Goal: Information Seeking & Learning: Learn about a topic

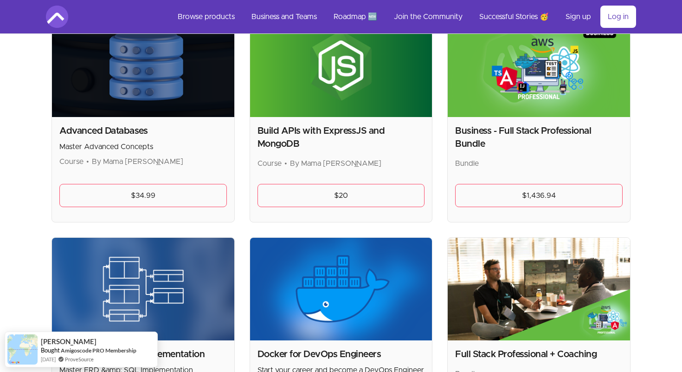
scroll to position [247, 0]
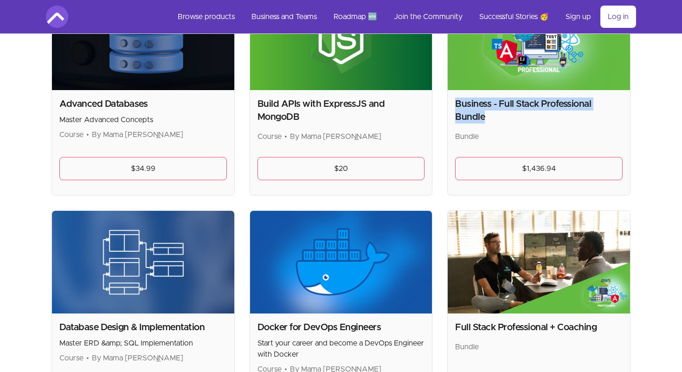
drag, startPoint x: 454, startPoint y: 104, endPoint x: 621, endPoint y: 105, distance: 167.1
click at [621, 105] on div "Business - Full Stack Professional Bundle Bundle $1,436.94" at bounding box center [539, 142] width 182 height 105
copy h2 "Business - Full Stack Professional Bundle"
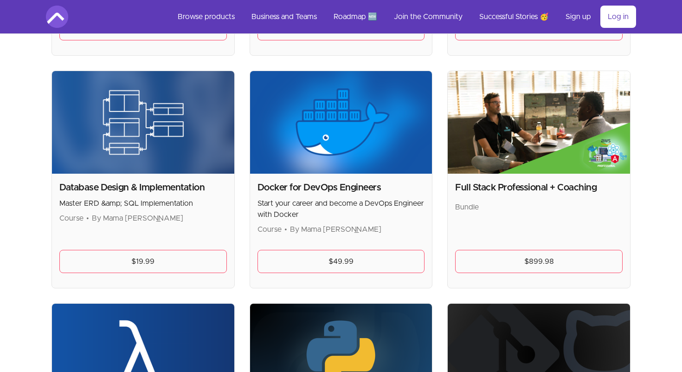
scroll to position [390, 0]
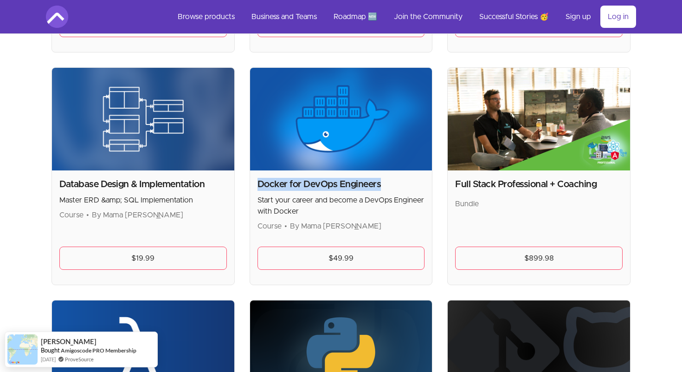
drag, startPoint x: 257, startPoint y: 184, endPoint x: 430, endPoint y: 184, distance: 172.6
click at [430, 184] on div "Docker for DevOps Engineers Start your career and become a DevOps Engineer with…" at bounding box center [341, 227] width 182 height 114
copy h2 "Docker for DevOps Engineers"
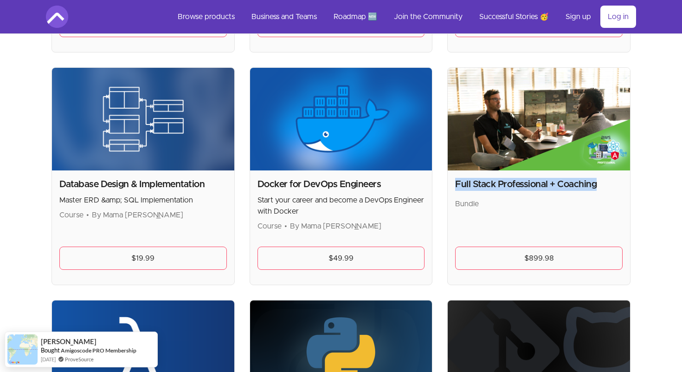
drag, startPoint x: 456, startPoint y: 181, endPoint x: 604, endPoint y: 180, distance: 148.1
click at [604, 181] on h2 "Full Stack Professional + Coaching" at bounding box center [539, 184] width 168 height 13
click at [580, 190] on h2 "Full Stack Professional + Coaching" at bounding box center [539, 184] width 168 height 13
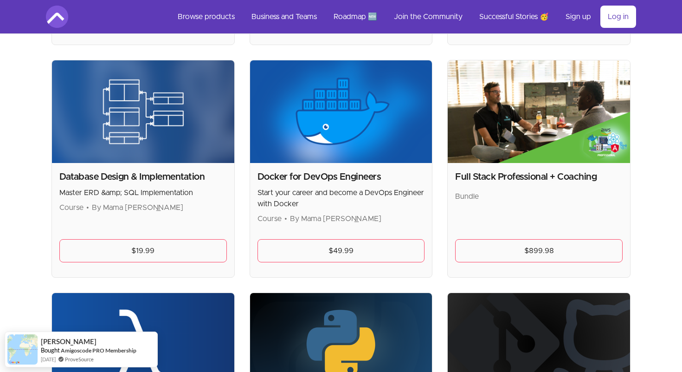
scroll to position [398, 0]
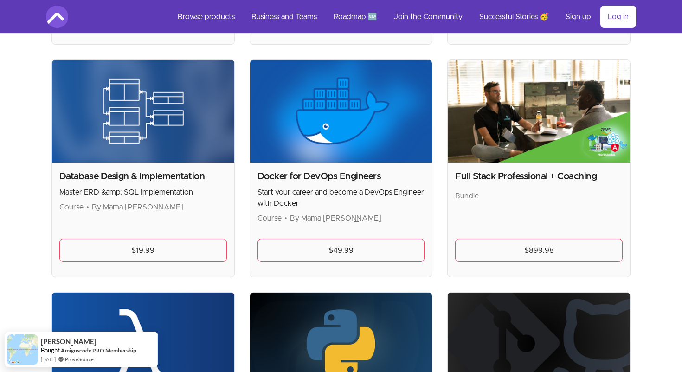
click at [507, 169] on div "Full Stack Professional + Coaching Bundle $899.98" at bounding box center [539, 219] width 182 height 114
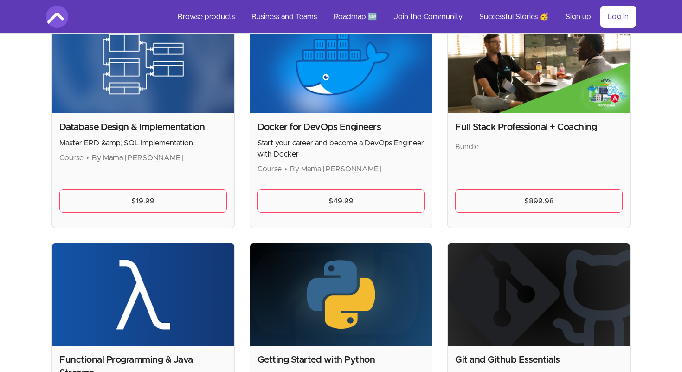
scroll to position [402, 0]
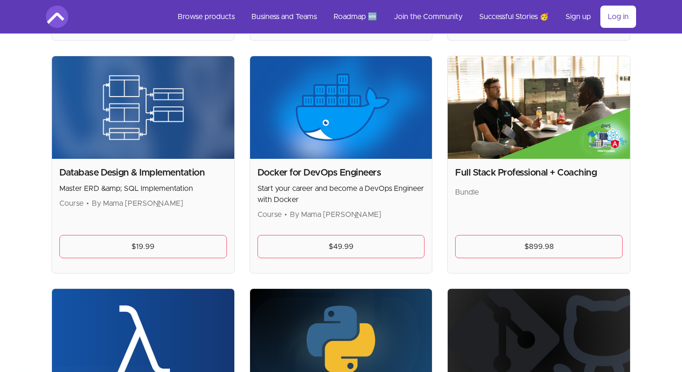
click at [488, 183] on div "Full Stack Professional + Coaching Bundle" at bounding box center [539, 182] width 168 height 32
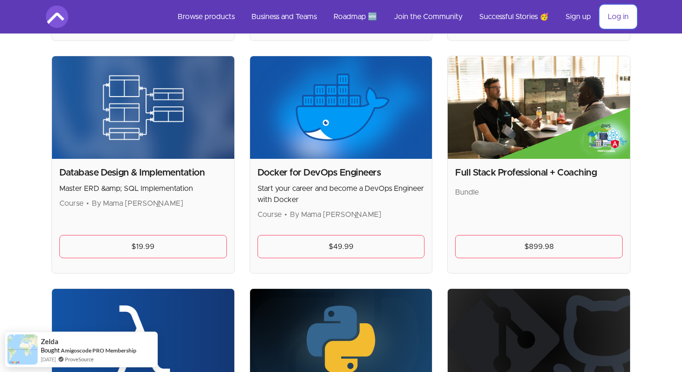
click at [624, 13] on link "Log in" at bounding box center [619, 17] width 36 height 22
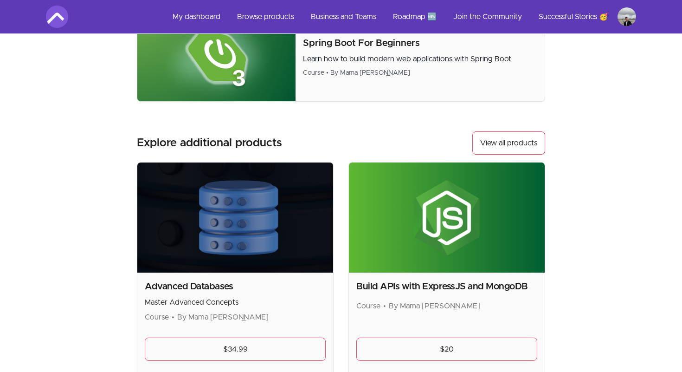
scroll to position [441, 0]
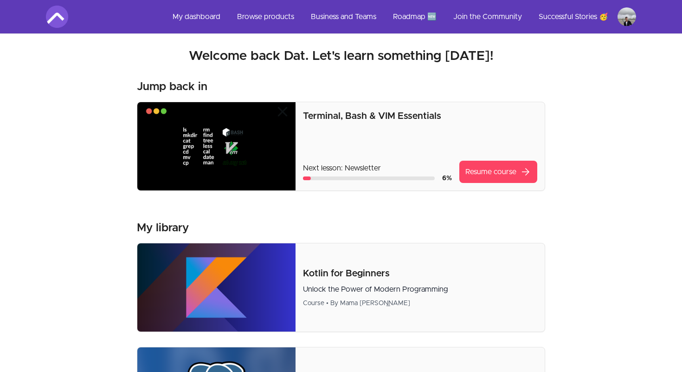
scroll to position [0, 0]
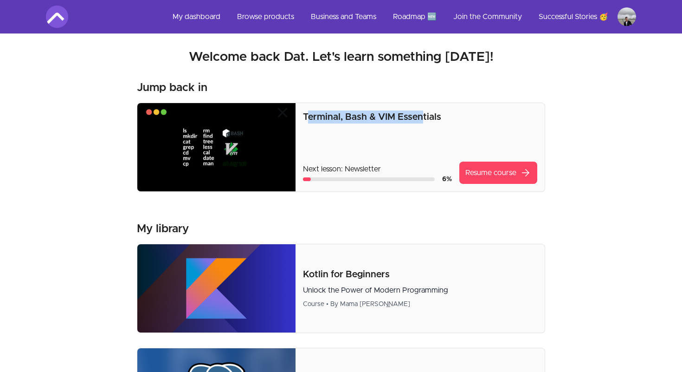
drag, startPoint x: 306, startPoint y: 116, endPoint x: 423, endPoint y: 116, distance: 117.0
click at [423, 116] on p "Terminal, Bash & VIM Essentials" at bounding box center [420, 116] width 234 height 13
copy p "erminal, Bash & VIM Essen"
click at [262, 16] on link "Browse products" at bounding box center [266, 17] width 72 height 22
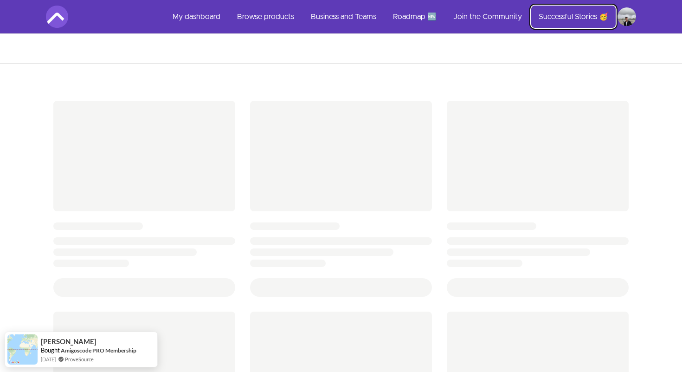
click at [555, 22] on link "Successful Stories 🥳" at bounding box center [573, 17] width 84 height 22
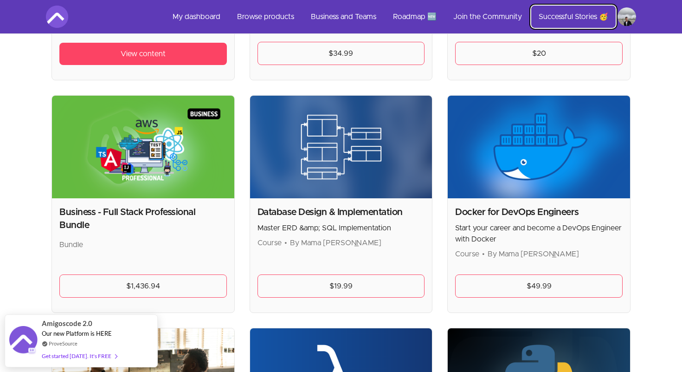
scroll to position [381, 0]
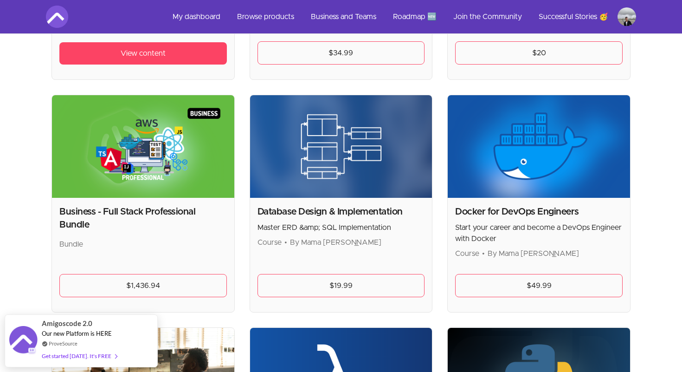
click at [76, 213] on h2 "Business - Full Stack Professional Bundle" at bounding box center [143, 218] width 168 height 26
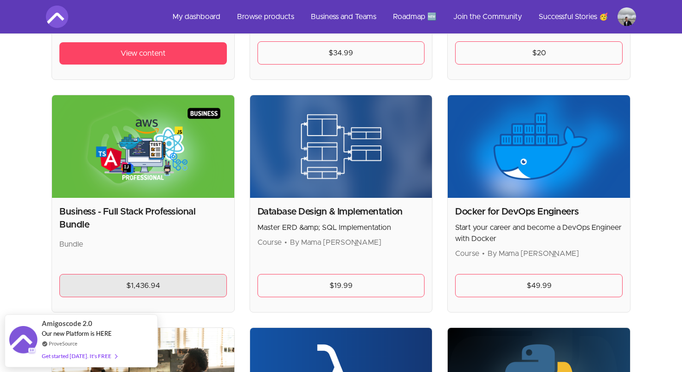
click at [134, 287] on link "$1,436.94" at bounding box center [143, 285] width 168 height 23
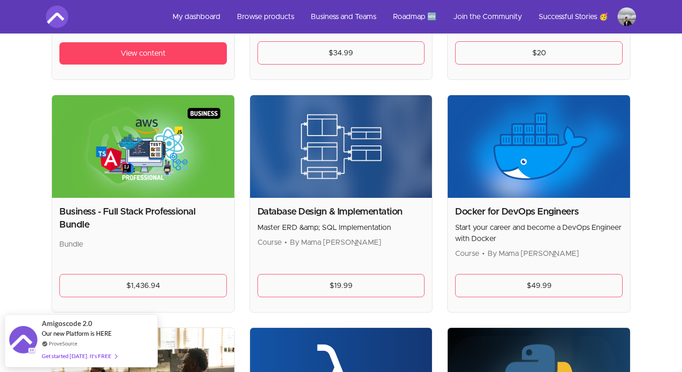
scroll to position [392, 0]
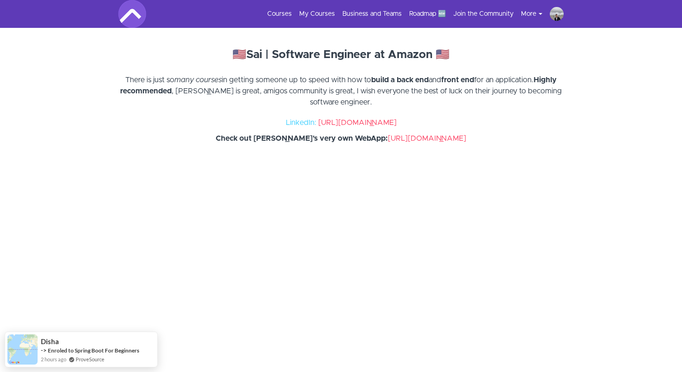
click at [338, 122] on link "https://www.linkedin.com/in/sai-rachoor-71108713/" at bounding box center [357, 122] width 78 height 7
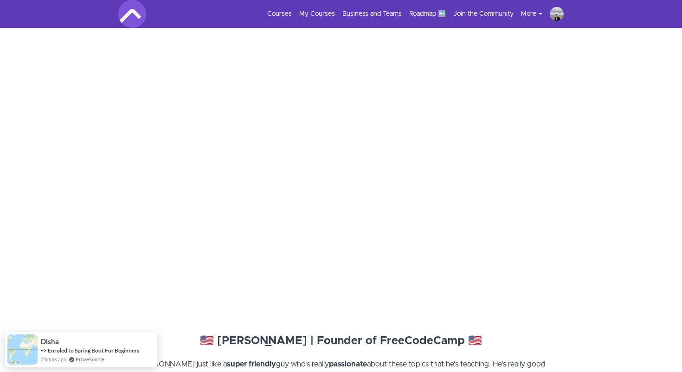
scroll to position [128, 0]
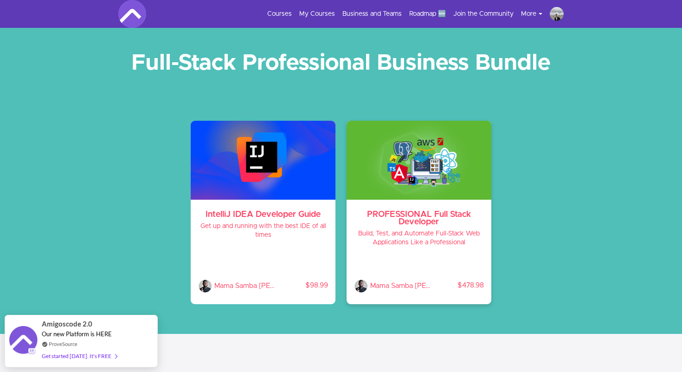
click at [408, 220] on h3 "PROFESSIONAL Full Stack Developer" at bounding box center [419, 218] width 130 height 15
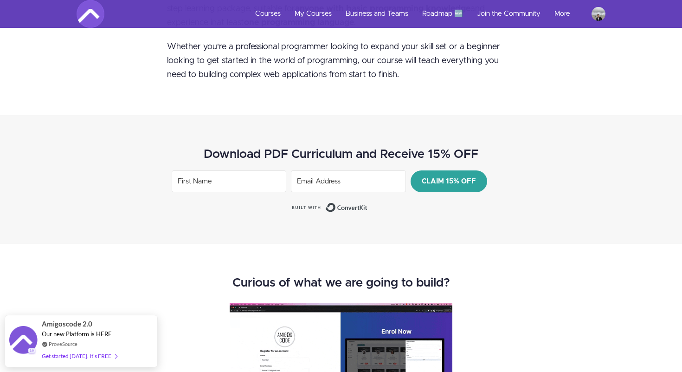
scroll to position [1093, 0]
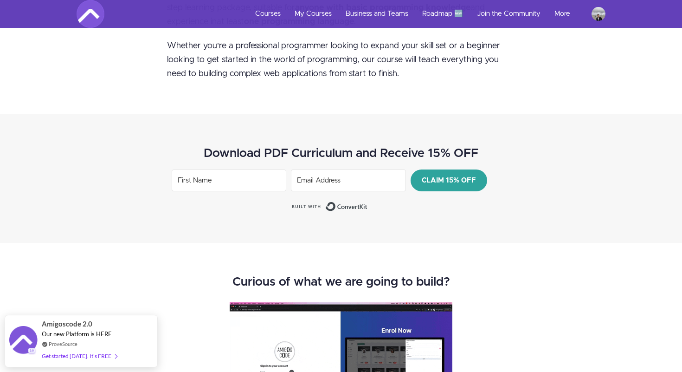
click at [333, 184] on input "Email Address" at bounding box center [348, 180] width 115 height 22
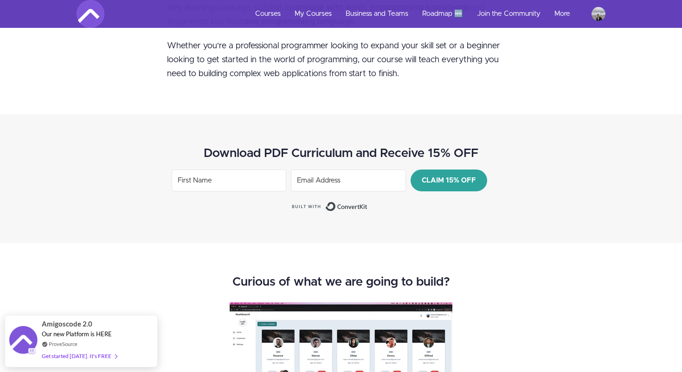
click at [261, 185] on input "First Name" at bounding box center [229, 180] width 115 height 22
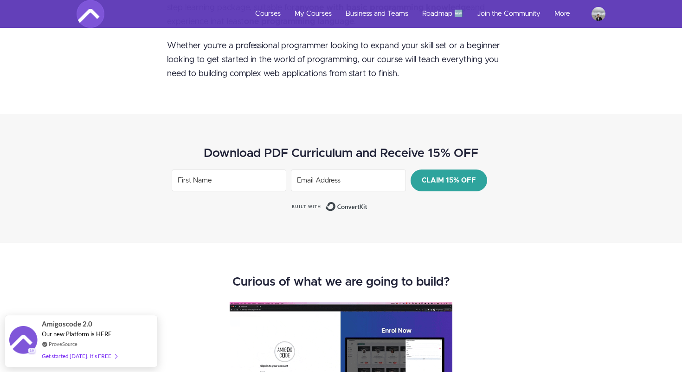
click at [248, 218] on div "CLAIM 15% OFF Built with ConvertKit" at bounding box center [329, 192] width 325 height 55
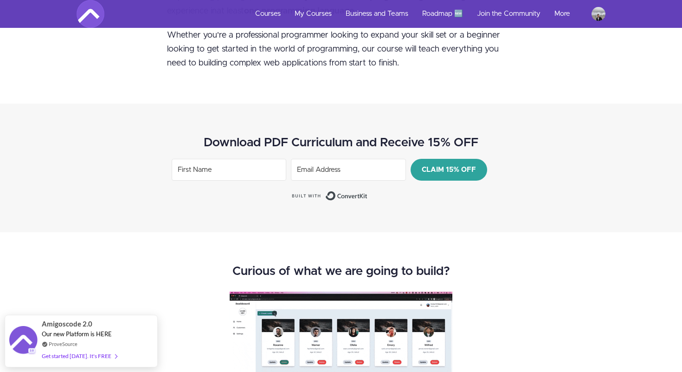
scroll to position [1111, 0]
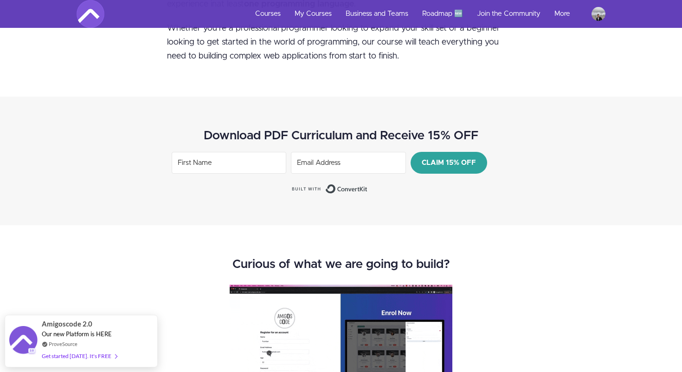
click at [319, 133] on h2 "Download PDF Curriculum and Receive 15% OFF" at bounding box center [341, 135] width 348 height 13
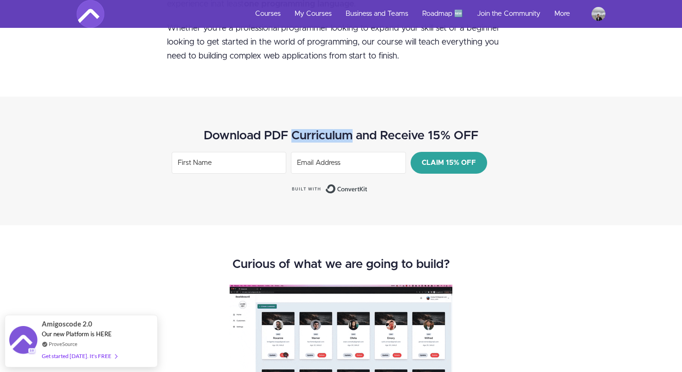
click at [319, 133] on h2 "Download PDF Curriculum and Receive 15% OFF" at bounding box center [341, 135] width 348 height 13
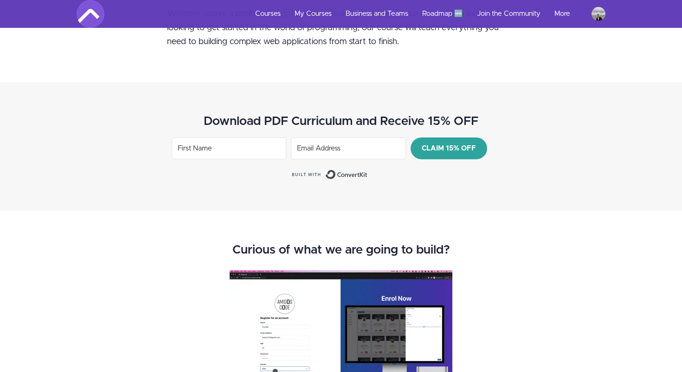
click at [269, 123] on h2 "Download PDF Curriculum and Receive 15% OFF" at bounding box center [341, 121] width 348 height 13
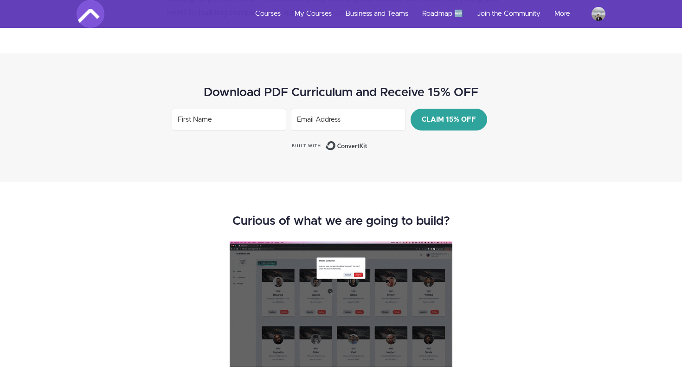
scroll to position [1149, 0]
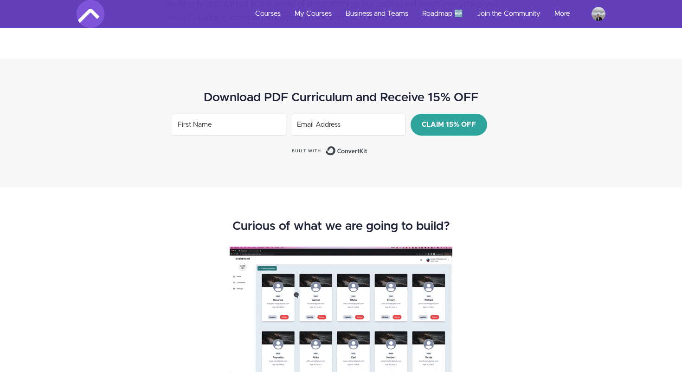
click at [345, 127] on input "Email Address" at bounding box center [348, 125] width 115 height 22
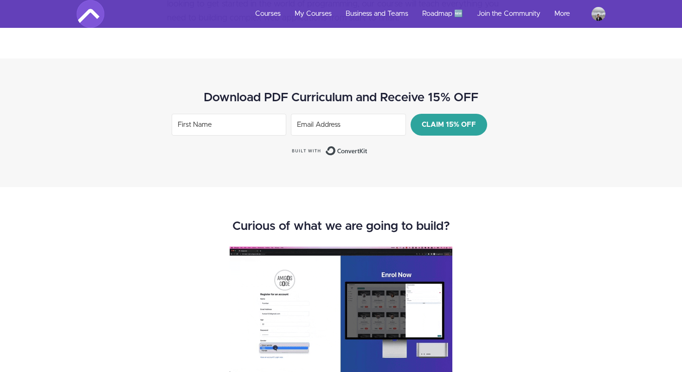
click at [243, 129] on input "First Name" at bounding box center [229, 125] width 115 height 22
type input "d"
type input "Dat"
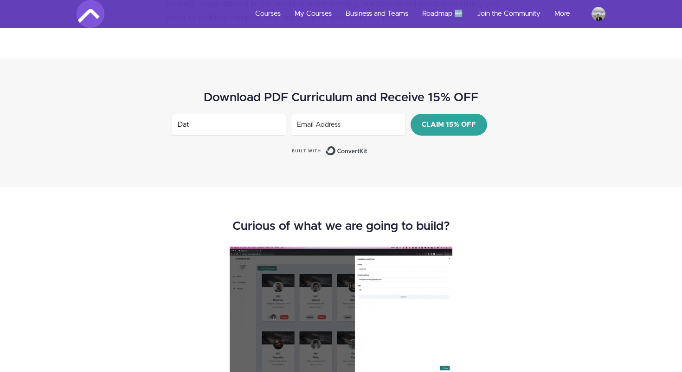
click at [326, 131] on input "Email Address" at bounding box center [348, 125] width 115 height 22
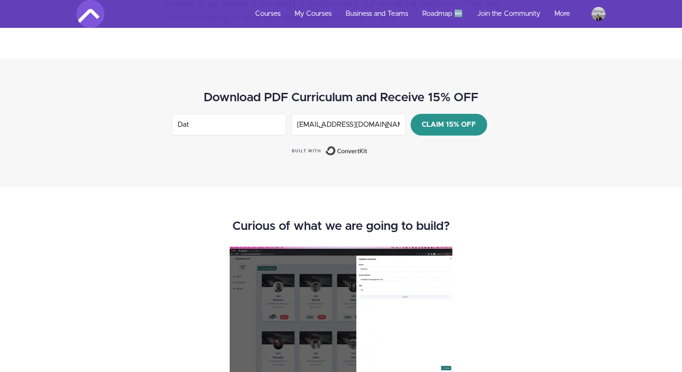
type input "vutien.dat.3601@gmail.com"
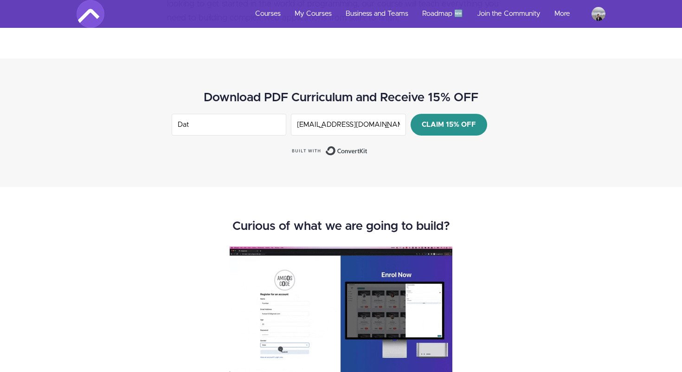
click at [451, 130] on span "CLAIM 15% OFF" at bounding box center [449, 124] width 77 height 21
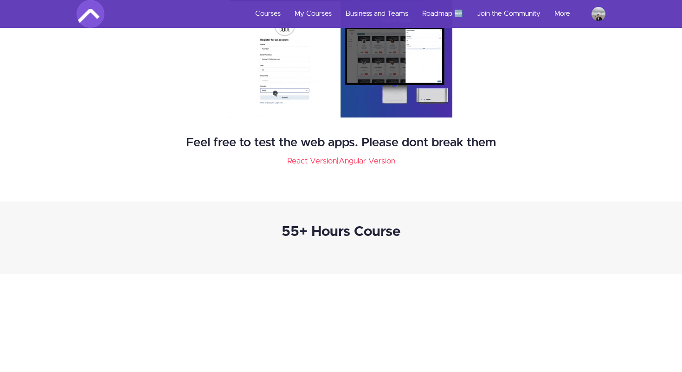
scroll to position [1406, 0]
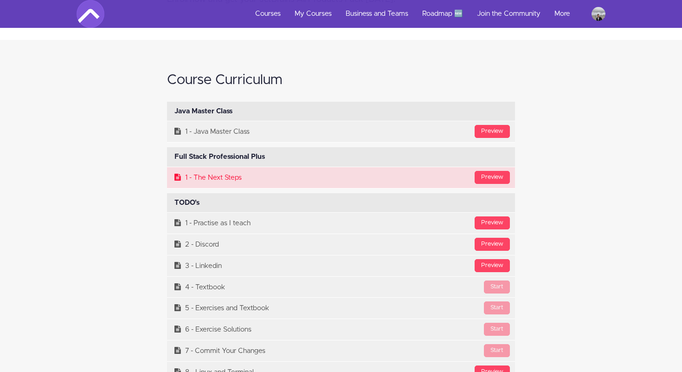
scroll to position [3539, 0]
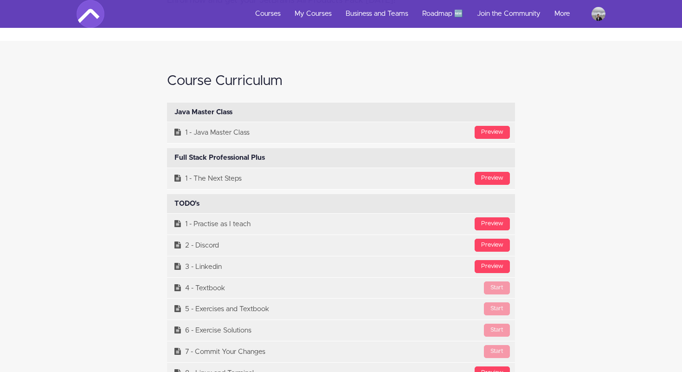
drag, startPoint x: 179, startPoint y: 166, endPoint x: 324, endPoint y: 166, distance: 145.7
click at [324, 166] on div "Full Stack Professional Plus Available in days days after you enroll" at bounding box center [341, 157] width 348 height 19
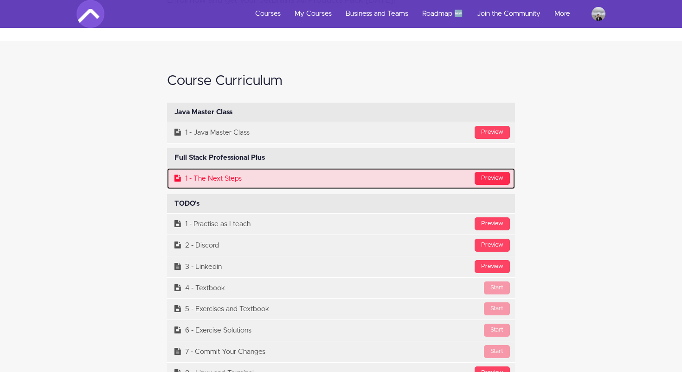
click at [486, 185] on div "Preview" at bounding box center [492, 178] width 35 height 13
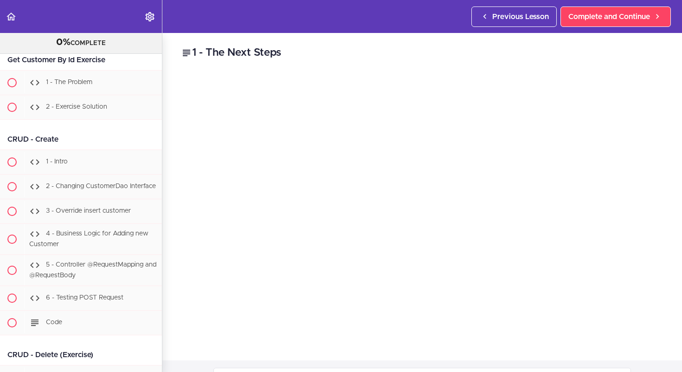
scroll to position [2632, 0]
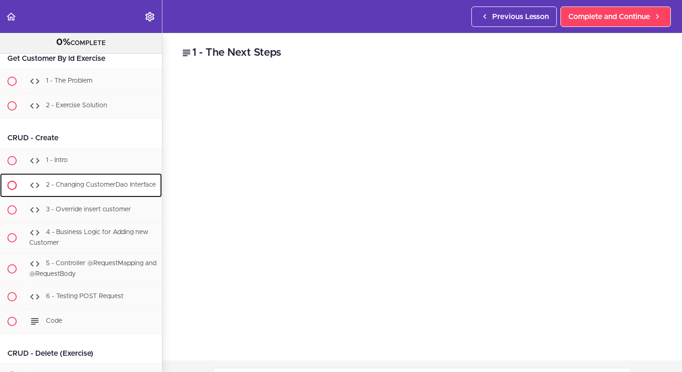
click at [68, 187] on div "2 - Changing CustomerDao Interface" at bounding box center [93, 185] width 138 height 20
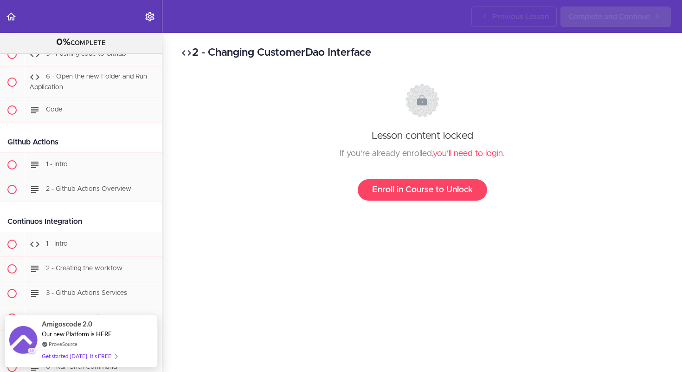
scroll to position [7780, 0]
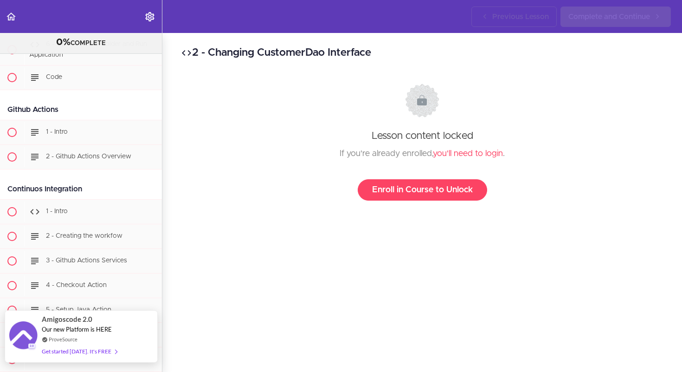
click at [79, 351] on div "Get started [DATE]. It's FREE" at bounding box center [79, 351] width 75 height 11
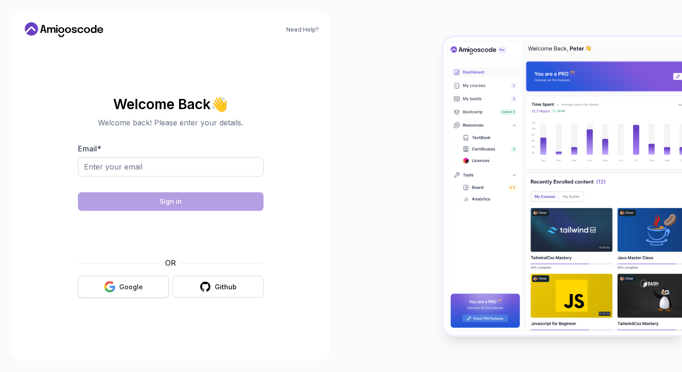
click at [140, 288] on div "Google" at bounding box center [131, 286] width 24 height 9
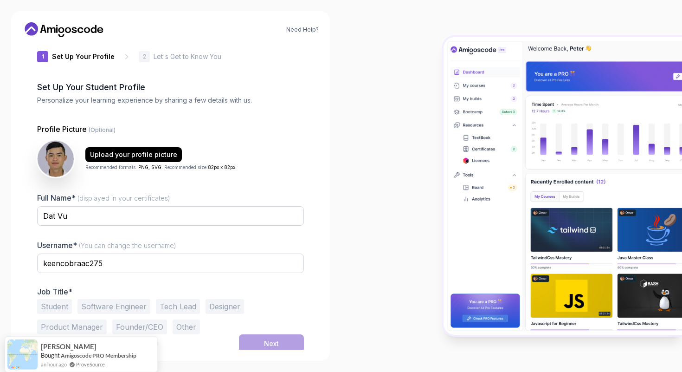
scroll to position [13, 0]
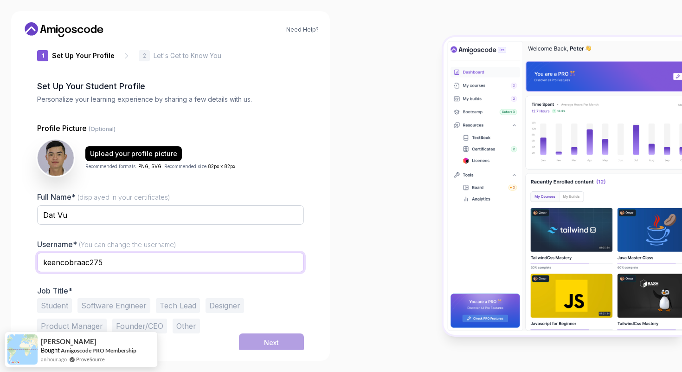
click at [74, 264] on input "keencobraac275" at bounding box center [170, 261] width 267 height 19
type input "vutiendat3601"
click at [343, 237] on div at bounding box center [511, 186] width 341 height 372
click at [114, 307] on button "Software Engineer" at bounding box center [114, 305] width 73 height 15
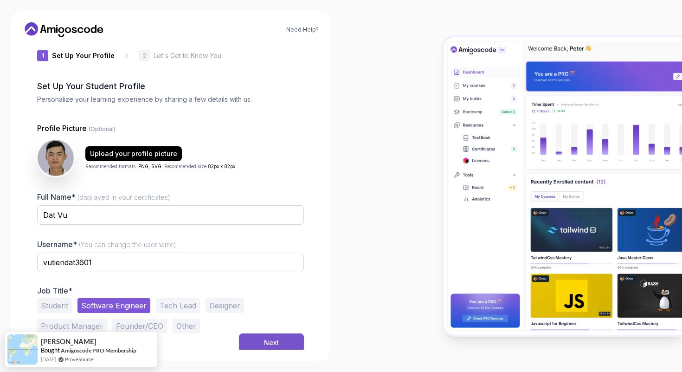
click at [271, 344] on div "Next" at bounding box center [271, 342] width 15 height 9
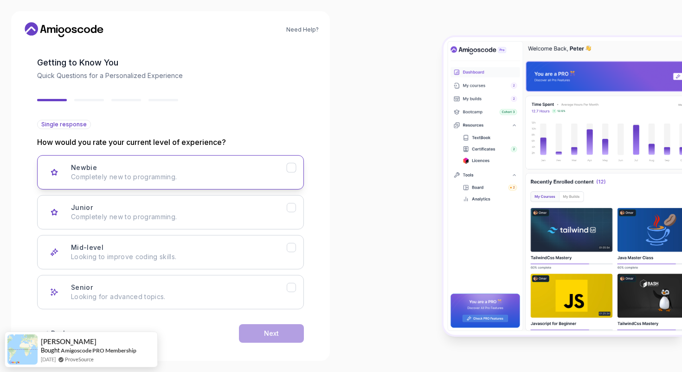
scroll to position [39, 0]
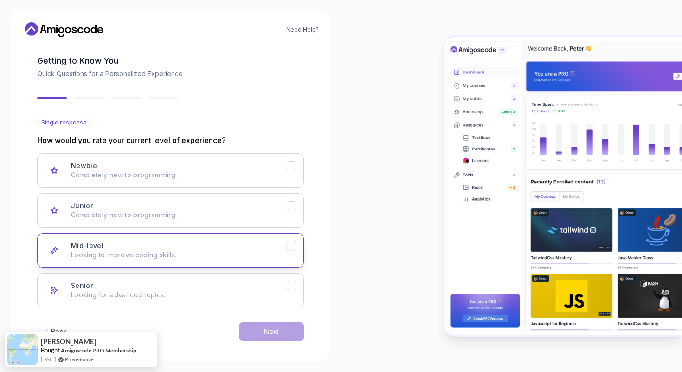
click at [118, 252] on p "Looking to improve coding skills." at bounding box center [179, 254] width 216 height 9
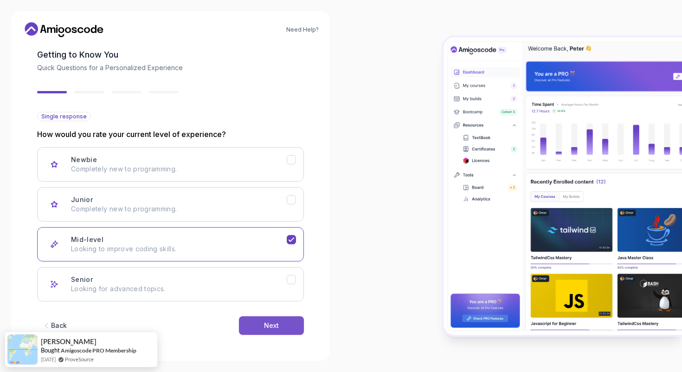
click at [287, 328] on button "Next" at bounding box center [271, 325] width 65 height 19
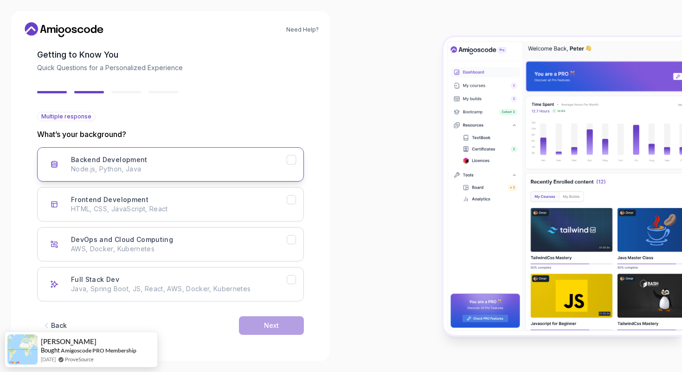
click at [137, 164] on p "Node.js, Python, Java" at bounding box center [179, 168] width 216 height 9
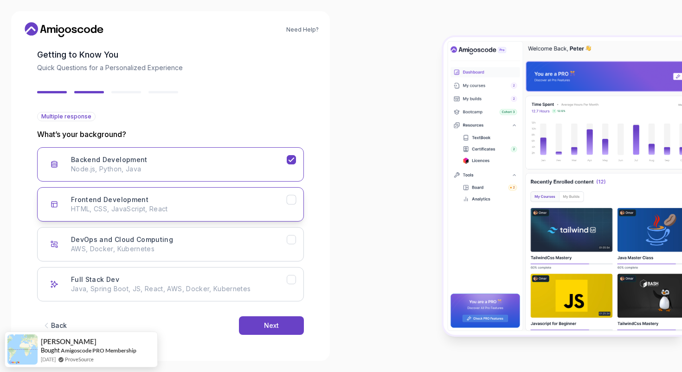
click at [151, 207] on p "HTML, CSS, JavaScript, React" at bounding box center [179, 208] width 216 height 9
click at [154, 246] on p "AWS, Docker, Kubernetes" at bounding box center [179, 248] width 216 height 9
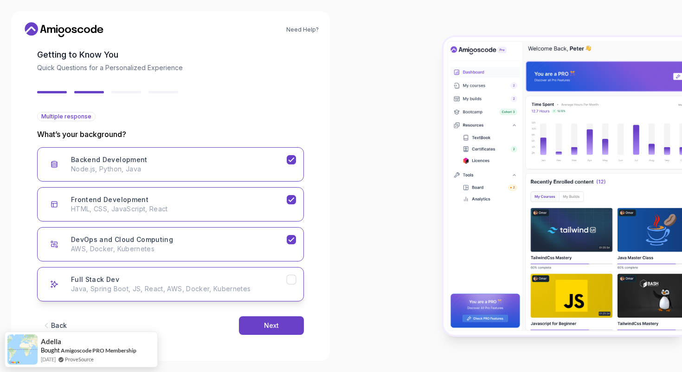
click at [196, 292] on p "Java, Spring Boot, JS, React, AWS, Docker, Kubernetes" at bounding box center [179, 288] width 216 height 9
click at [288, 330] on button "Next" at bounding box center [271, 325] width 65 height 19
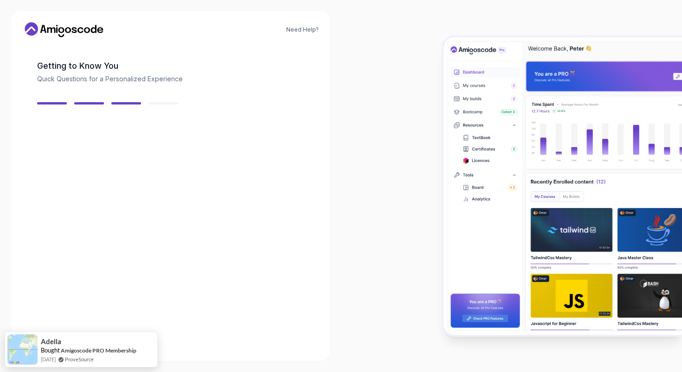
scroll to position [33, 0]
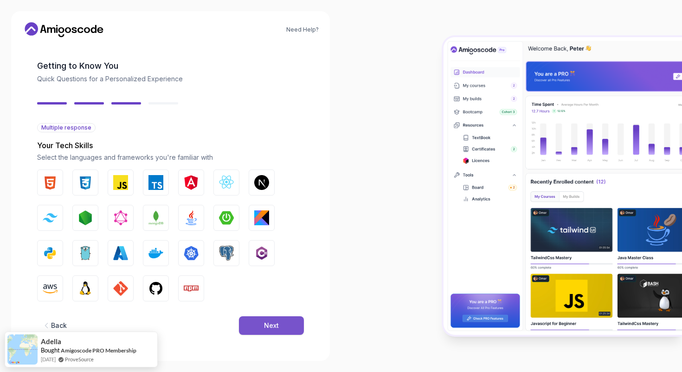
click at [279, 323] on button "Next" at bounding box center [271, 325] width 65 height 19
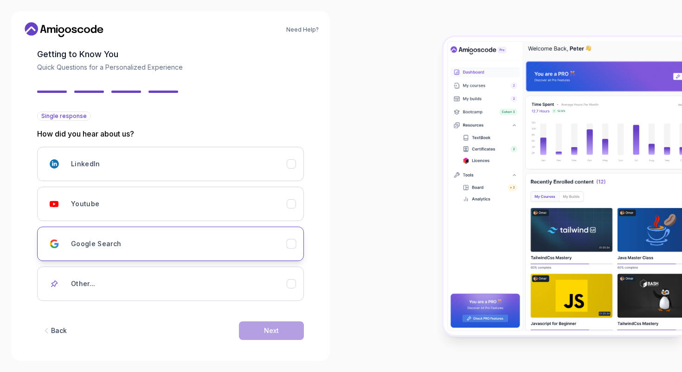
scroll to position [46, 0]
click at [161, 245] on div "Google Search" at bounding box center [179, 242] width 216 height 19
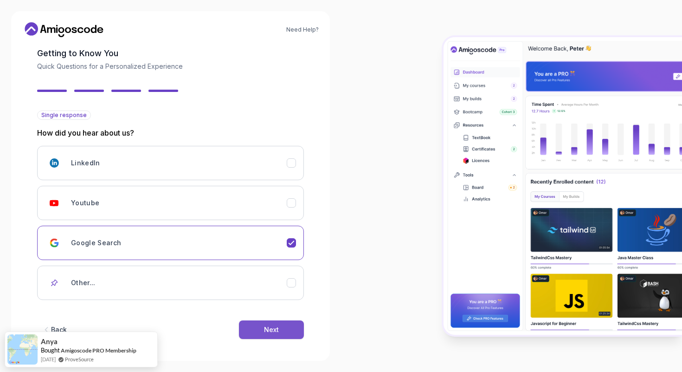
click at [269, 332] on div "Next" at bounding box center [271, 329] width 15 height 9
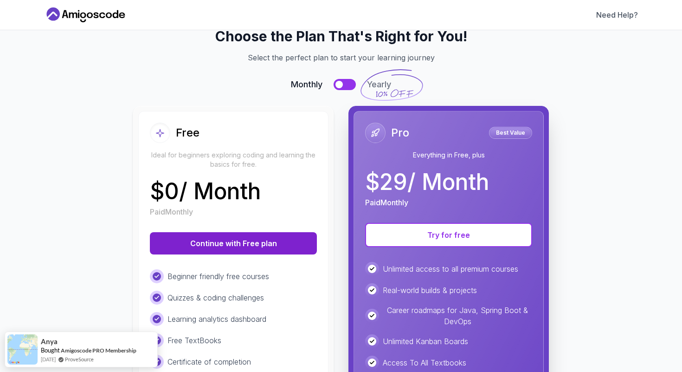
scroll to position [54, 0]
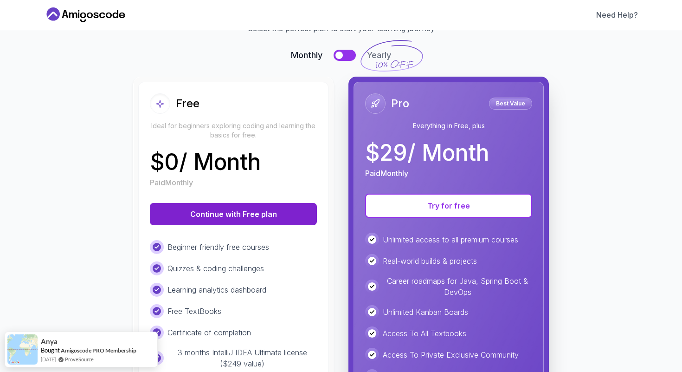
click at [260, 209] on button "Continue with Free plan" at bounding box center [233, 214] width 167 height 22
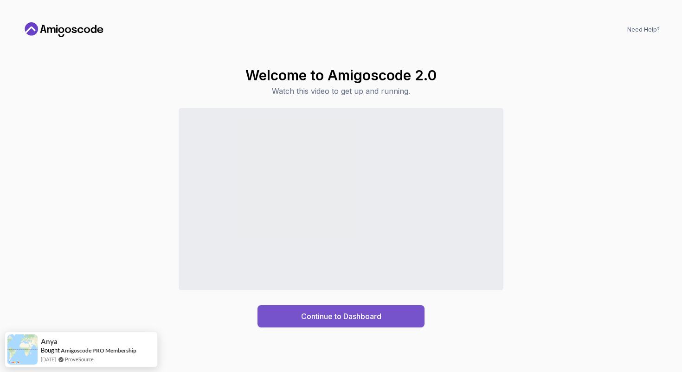
click at [356, 319] on div "Continue to Dashboard" at bounding box center [341, 315] width 80 height 11
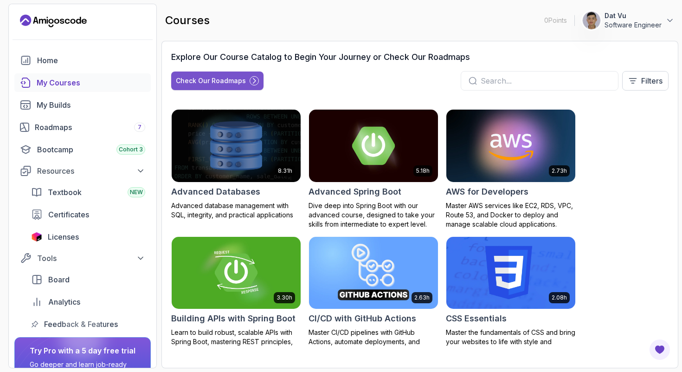
click at [257, 82] on button "Check Our Roadmaps" at bounding box center [217, 80] width 92 height 19
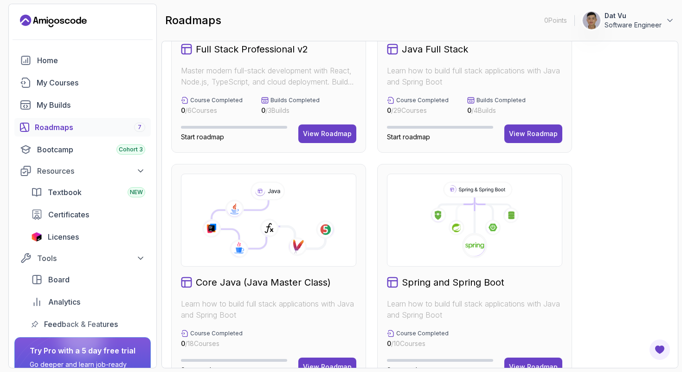
scroll to position [113, 0]
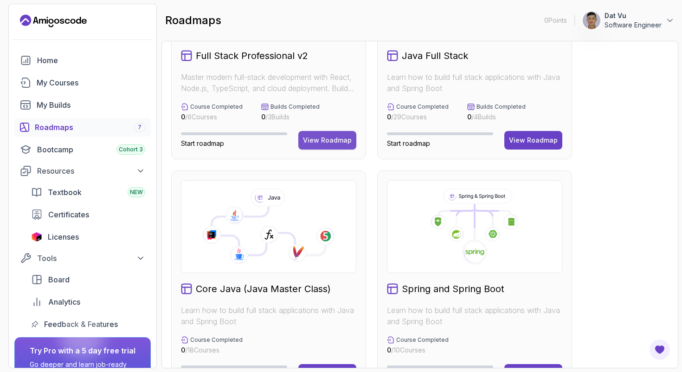
click at [320, 136] on div "View Roadmap" at bounding box center [327, 140] width 49 height 9
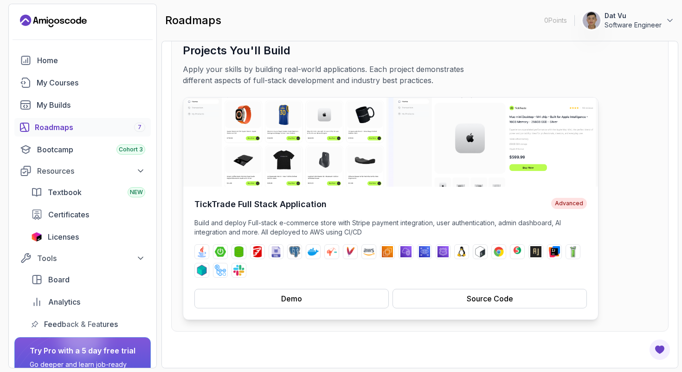
scroll to position [32, 0]
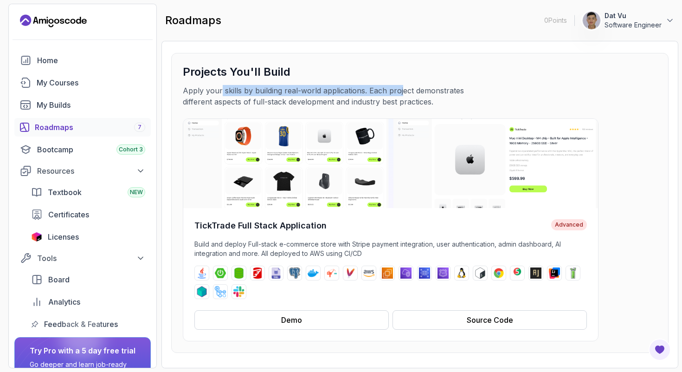
drag, startPoint x: 220, startPoint y: 92, endPoint x: 401, endPoint y: 92, distance: 180.5
click at [401, 92] on p "Apply your skills by building real-world applications. Each project demonstrate…" at bounding box center [339, 96] width 312 height 22
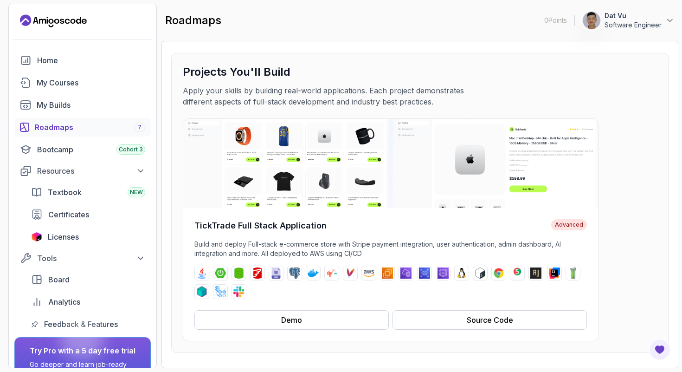
click at [373, 96] on p "Apply your skills by building real-world applications. Each project demonstrate…" at bounding box center [339, 96] width 312 height 22
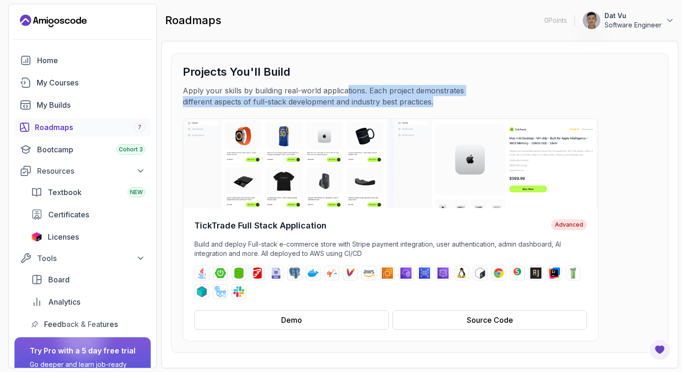
drag, startPoint x: 417, startPoint y: 96, endPoint x: 344, endPoint y: 86, distance: 73.6
click at [344, 86] on p "Apply your skills by building real-world applications. Each project demonstrate…" at bounding box center [339, 96] width 312 height 22
click at [304, 100] on p "Apply your skills by building real-world applications. Each project demonstrate…" at bounding box center [339, 96] width 312 height 22
drag, startPoint x: 216, startPoint y: 104, endPoint x: 426, endPoint y: 104, distance: 210.2
click at [426, 104] on p "Apply your skills by building real-world applications. Each project demonstrate…" at bounding box center [339, 96] width 312 height 22
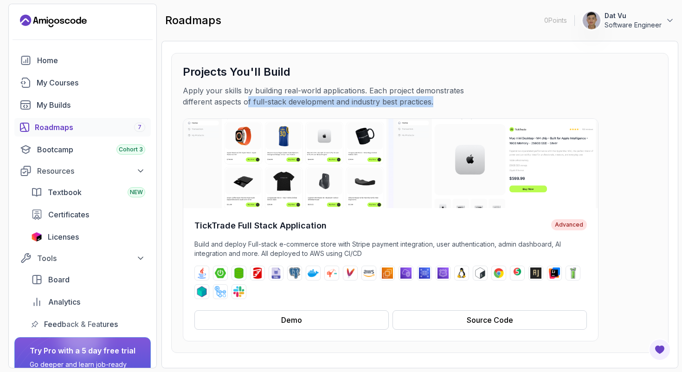
click at [426, 104] on p "Apply your skills by building real-world applications. Each project demonstrate…" at bounding box center [339, 96] width 312 height 22
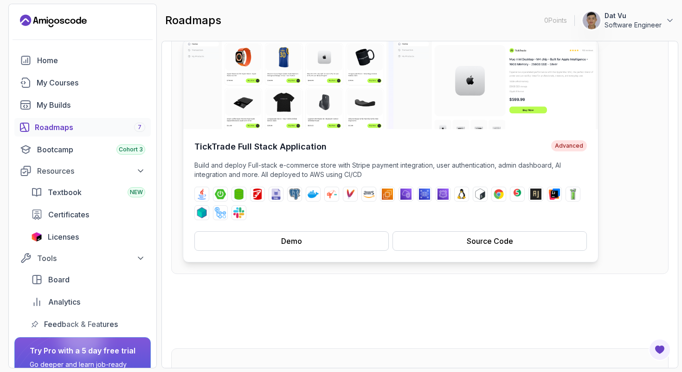
scroll to position [112, 0]
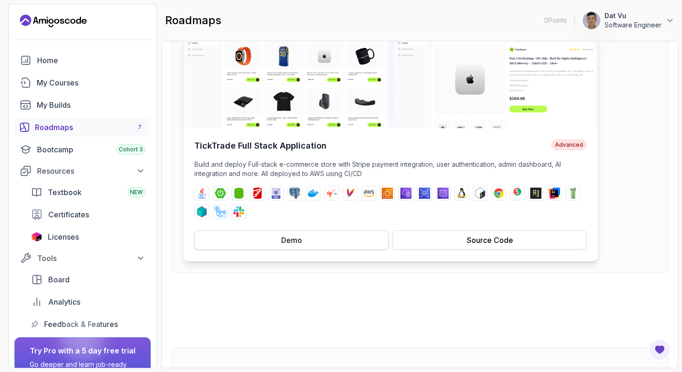
click at [340, 243] on button "Demo" at bounding box center [291, 239] width 194 height 19
click at [451, 240] on button "Source Code" at bounding box center [490, 239] width 194 height 19
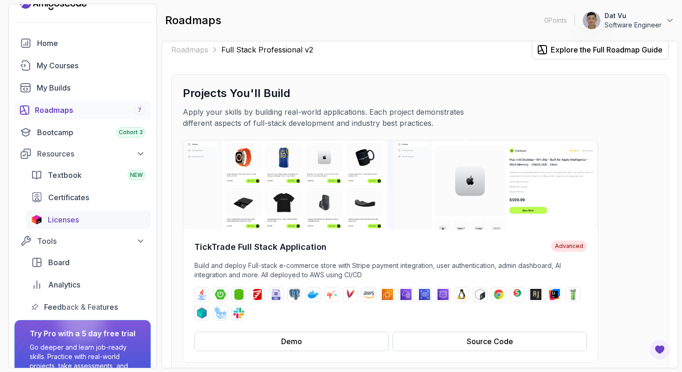
scroll to position [30, 0]
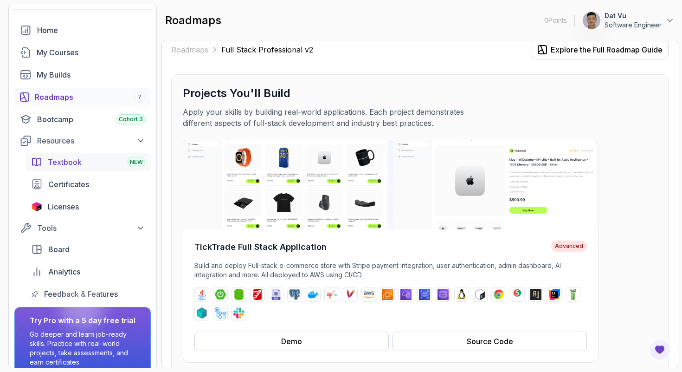
click at [76, 164] on span "Textbook" at bounding box center [65, 161] width 34 height 11
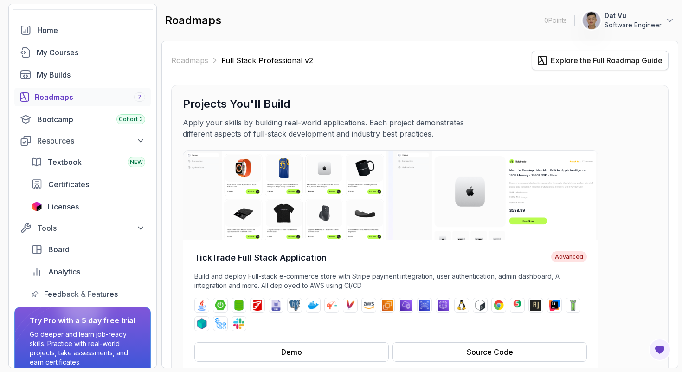
click at [601, 64] on div "Explore the Full Roadmap Guide" at bounding box center [607, 60] width 112 height 11
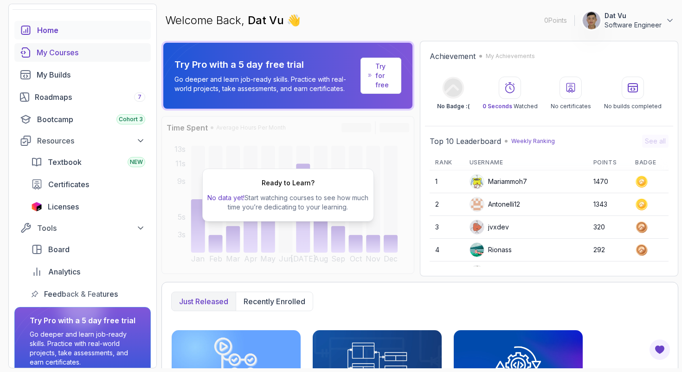
click at [64, 53] on div "My Courses" at bounding box center [91, 52] width 109 height 11
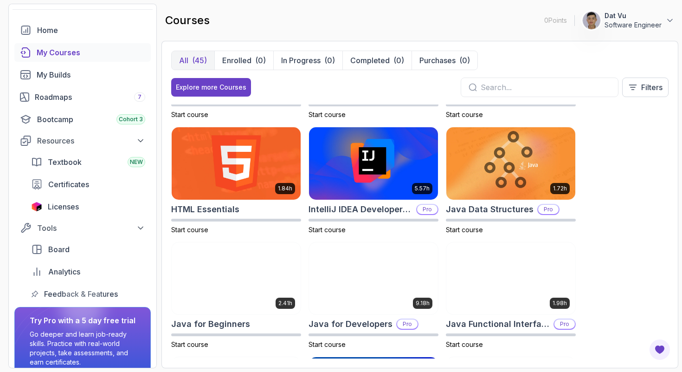
scroll to position [440, 0]
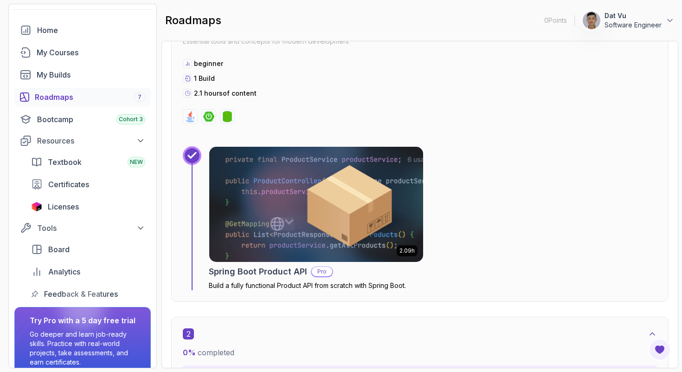
scroll to position [660, 0]
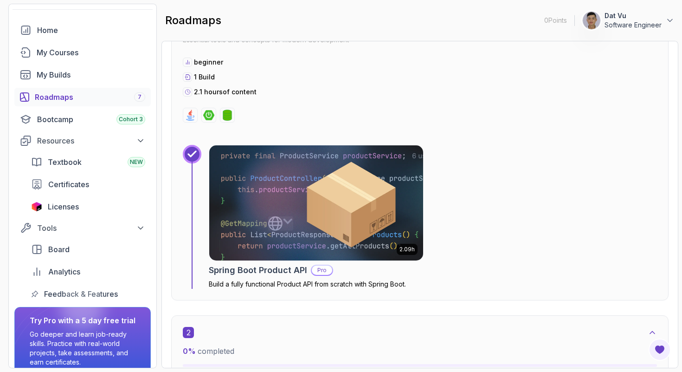
click at [269, 244] on img at bounding box center [316, 202] width 225 height 121
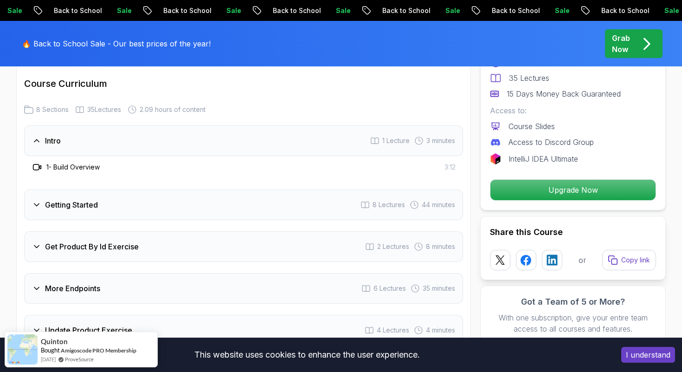
scroll to position [1142, 0]
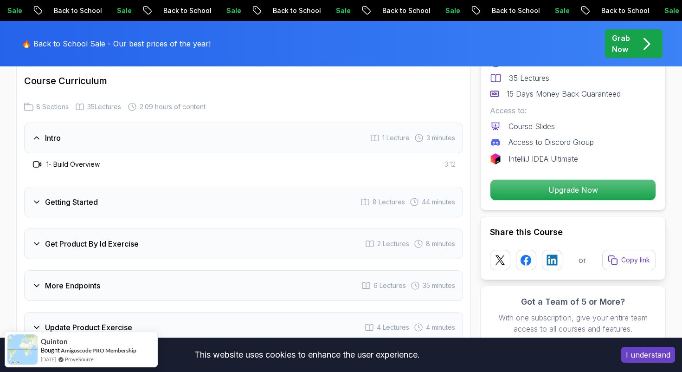
click at [53, 196] on h3 "Getting Started" at bounding box center [71, 201] width 53 height 11
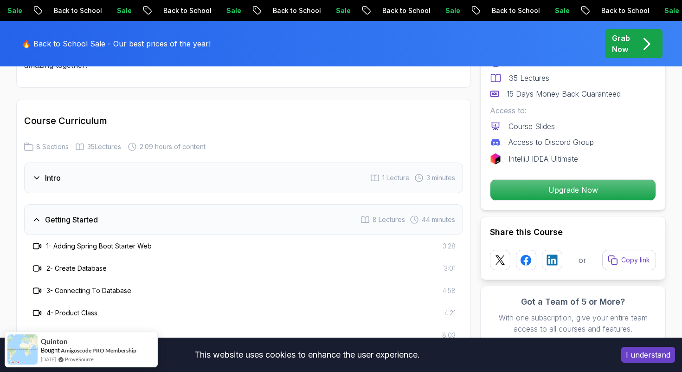
scroll to position [1086, 0]
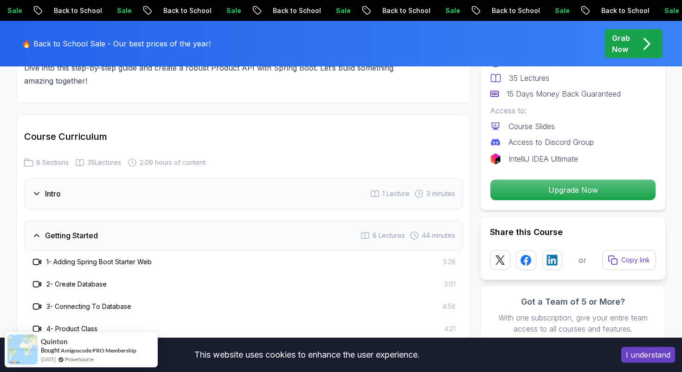
click at [87, 182] on div "Intro 1 Lecture 3 minutes" at bounding box center [243, 193] width 439 height 31
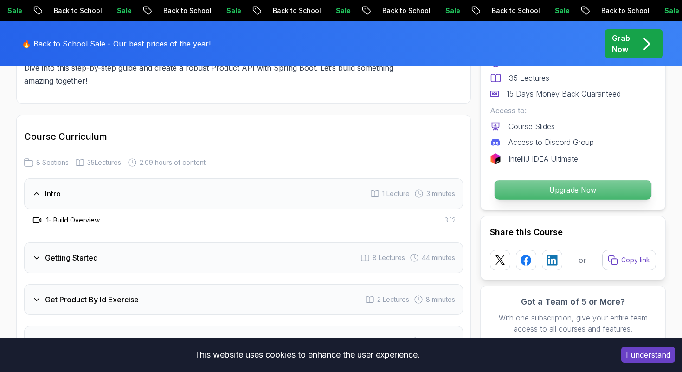
click at [556, 193] on p "Upgrade Now" at bounding box center [573, 189] width 157 height 19
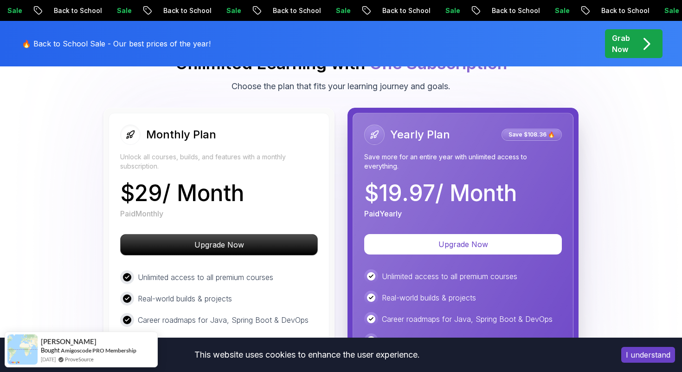
scroll to position [1711, 0]
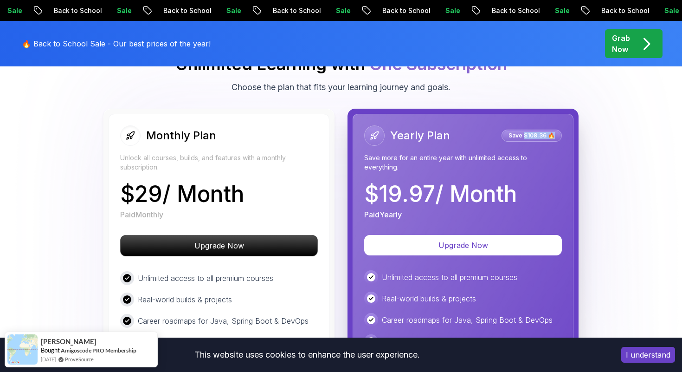
drag, startPoint x: 525, startPoint y: 123, endPoint x: 554, endPoint y: 123, distance: 28.3
click at [554, 131] on p "Save $108.36 🔥" at bounding box center [532, 135] width 58 height 9
click at [493, 183] on p "$ 19.97 / Month" at bounding box center [440, 194] width 153 height 22
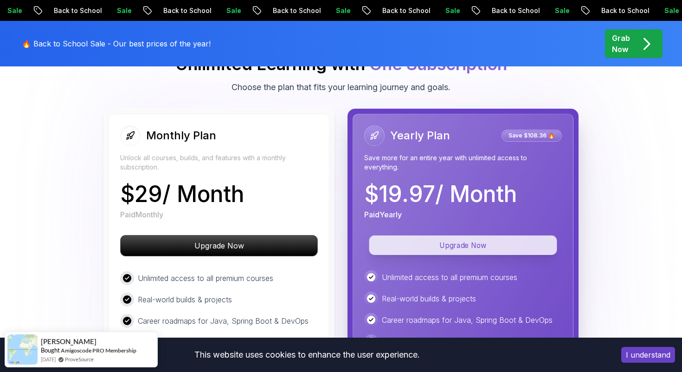
click at [435, 235] on p "Upgrade Now" at bounding box center [463, 244] width 188 height 19
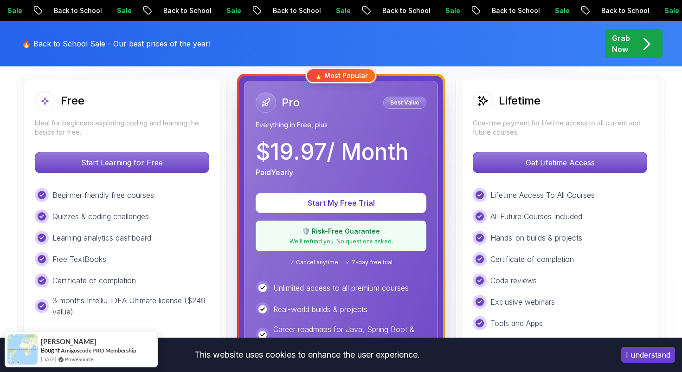
scroll to position [265, 0]
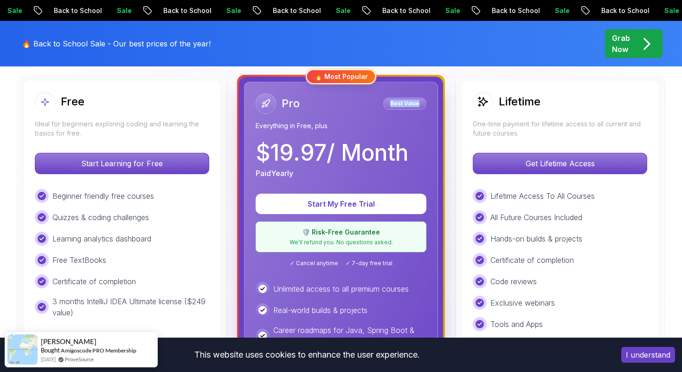
drag, startPoint x: 392, startPoint y: 102, endPoint x: 436, endPoint y: 102, distance: 44.6
click at [436, 102] on div "Pro Best Value Everything in Free, plus $ 19.97 / Month Paid Yearly Start My Fr…" at bounding box center [341, 295] width 194 height 426
click at [394, 146] on p "$ 19.97 / Month" at bounding box center [332, 153] width 153 height 22
drag, startPoint x: 292, startPoint y: 243, endPoint x: 394, endPoint y: 243, distance: 101.6
click at [394, 243] on p "We'll refund you. No questions asked." at bounding box center [341, 242] width 159 height 7
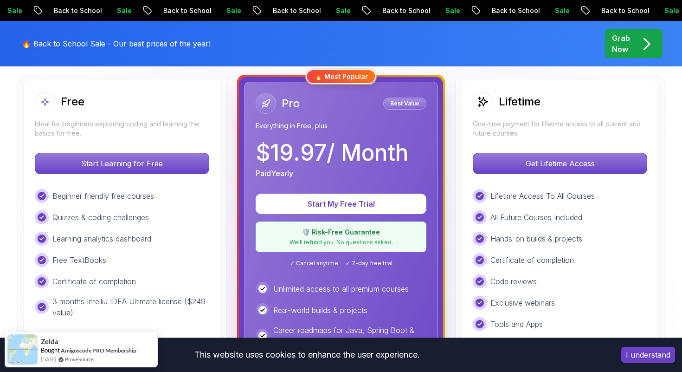
click at [359, 272] on div "Pro Best Value Everything in Free, plus $ 19.97 / Month Paid Yearly Start My Fr…" at bounding box center [341, 295] width 194 height 426
drag, startPoint x: 288, startPoint y: 267, endPoint x: 404, endPoint y: 262, distance: 116.1
click at [404, 263] on div "Pro Best Value Everything in Free, plus $ 19.97 / Month Paid Yearly Start My Fr…" at bounding box center [341, 295] width 194 height 426
drag, startPoint x: 405, startPoint y: 240, endPoint x: 279, endPoint y: 245, distance: 126.3
click at [279, 245] on p "We'll refund you. No questions asked." at bounding box center [341, 242] width 159 height 7
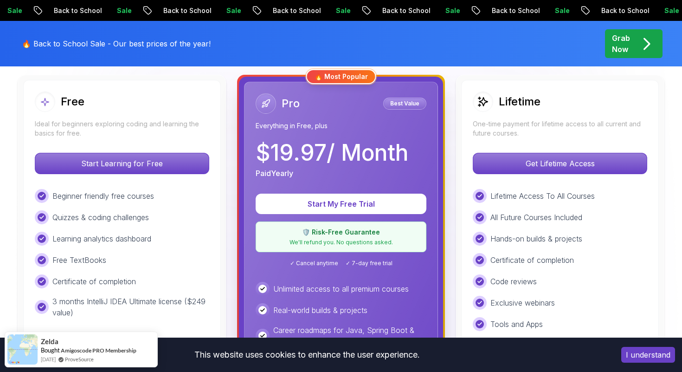
click at [293, 279] on div "Pro Best Value Everything in Free, plus $ 19.97 / Month Paid Yearly Start My Fr…" at bounding box center [341, 295] width 194 height 426
drag, startPoint x: 349, startPoint y: 261, endPoint x: 394, endPoint y: 261, distance: 45.0
click at [394, 261] on div "✓ Cancel anytime ✓ 7-day free trial" at bounding box center [341, 262] width 171 height 7
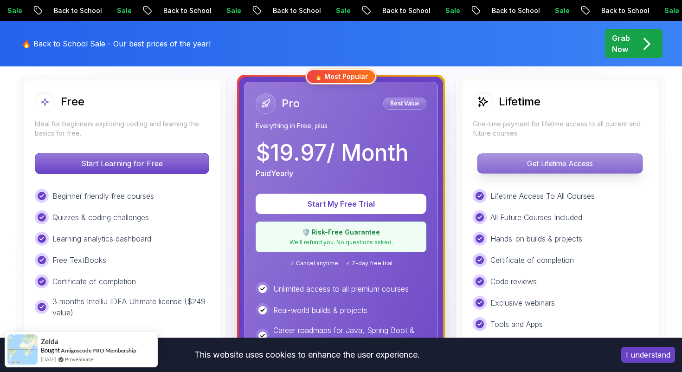
click at [532, 169] on p "Get Lifetime Access" at bounding box center [560, 163] width 165 height 19
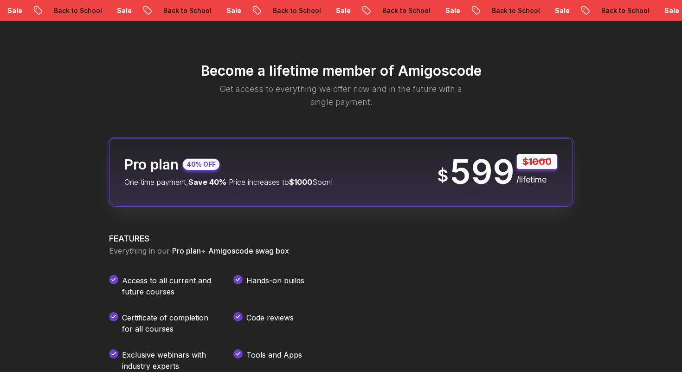
scroll to position [1091, 0]
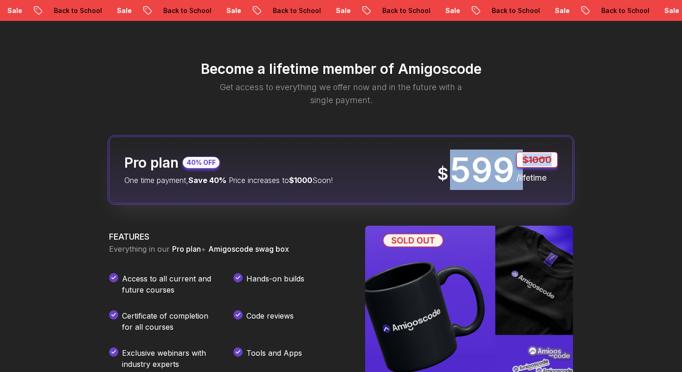
drag, startPoint x: 451, startPoint y: 167, endPoint x: 524, endPoint y: 167, distance: 73.3
click at [524, 167] on div "$ 599 $1000 /lifetime" at bounding box center [498, 170] width 120 height 36
click at [314, 249] on p "Everything in our Pro plan + Amigoscode swag box" at bounding box center [226, 248] width 234 height 11
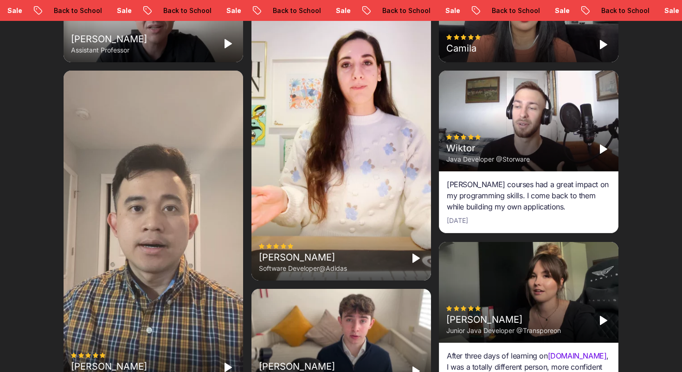
scroll to position [3046, 0]
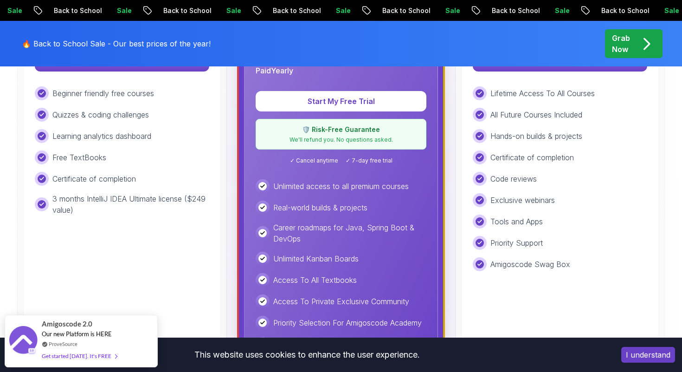
scroll to position [371, 0]
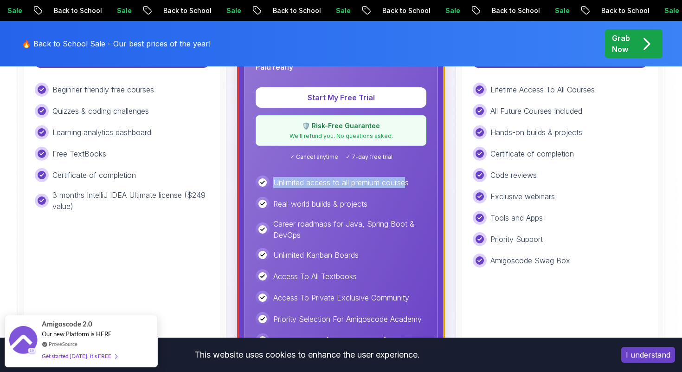
drag, startPoint x: 261, startPoint y: 186, endPoint x: 408, endPoint y: 186, distance: 147.1
click at [408, 186] on div "Unlimited access to all premium courses" at bounding box center [341, 182] width 171 height 14
click at [326, 221] on p "Career roadmaps for Java, Spring Boot & DevOps" at bounding box center [349, 229] width 153 height 22
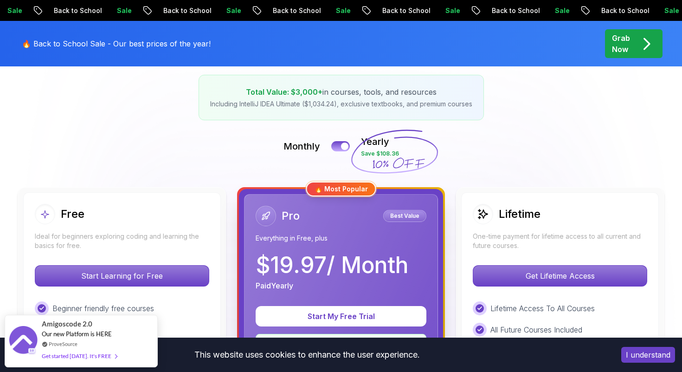
scroll to position [154, 0]
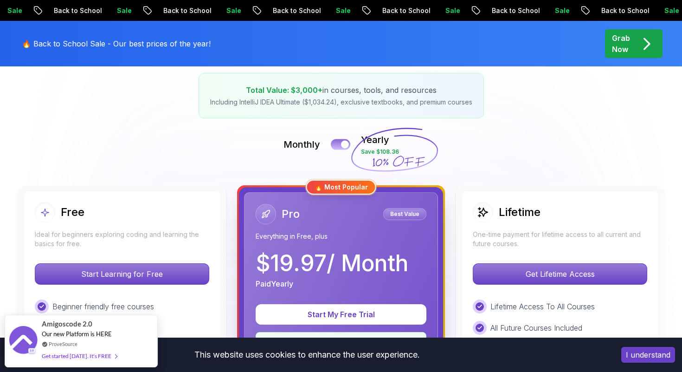
click at [337, 142] on button at bounding box center [340, 144] width 19 height 11
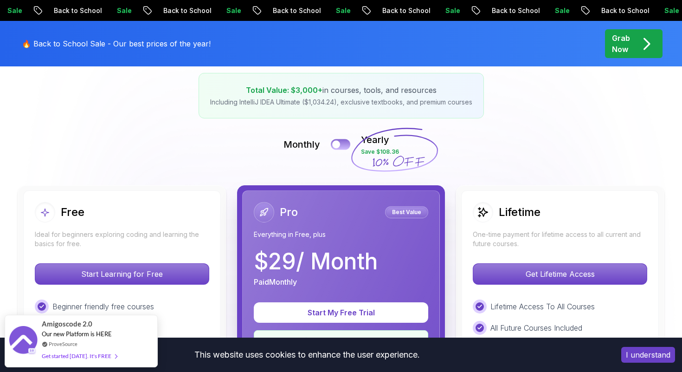
click at [343, 145] on button at bounding box center [340, 144] width 19 height 11
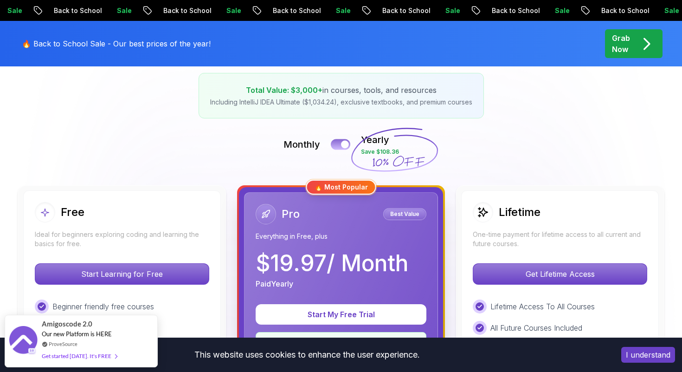
click at [343, 145] on div at bounding box center [345, 145] width 8 height 8
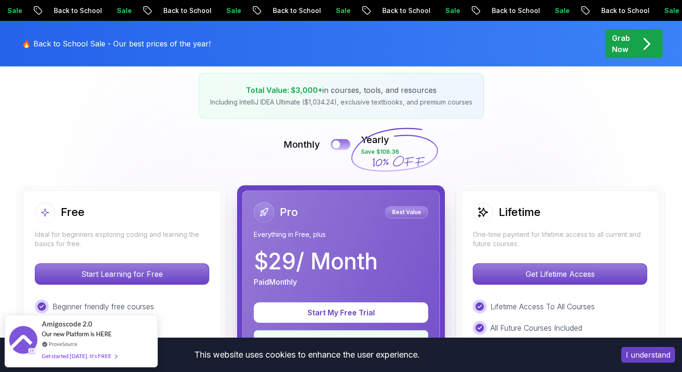
click at [343, 145] on button at bounding box center [340, 144] width 19 height 11
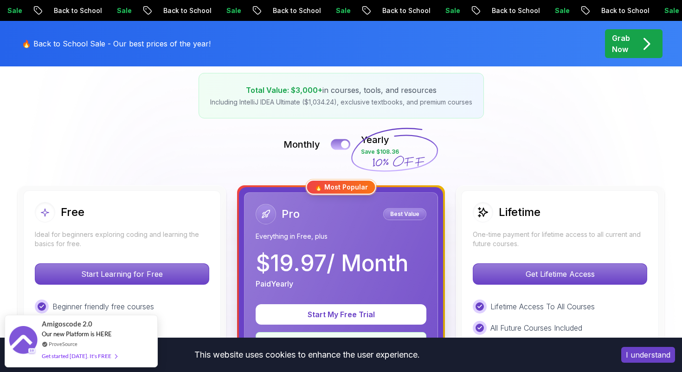
click at [343, 145] on div at bounding box center [345, 145] width 8 height 8
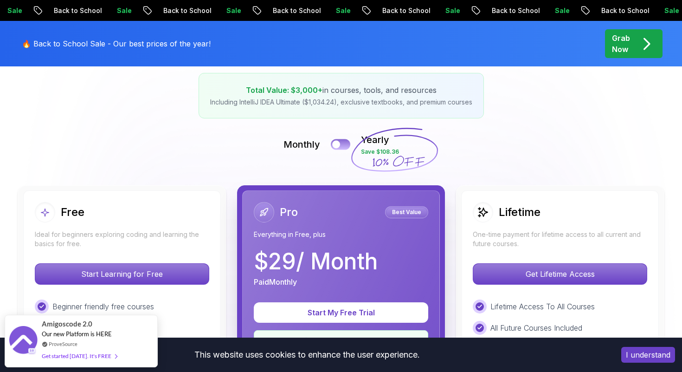
click at [343, 145] on button at bounding box center [340, 144] width 19 height 11
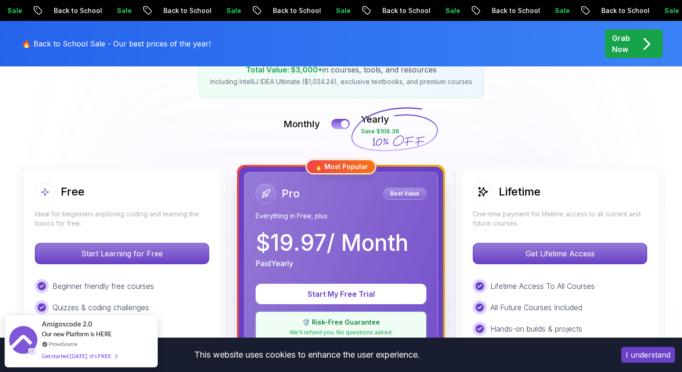
scroll to position [174, 0]
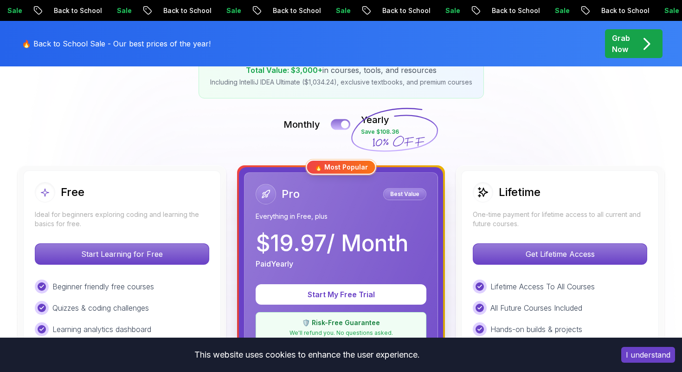
click at [343, 125] on div at bounding box center [345, 125] width 8 height 8
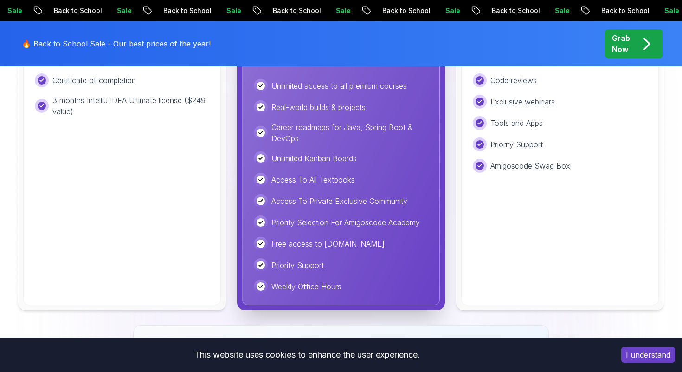
scroll to position [474, 0]
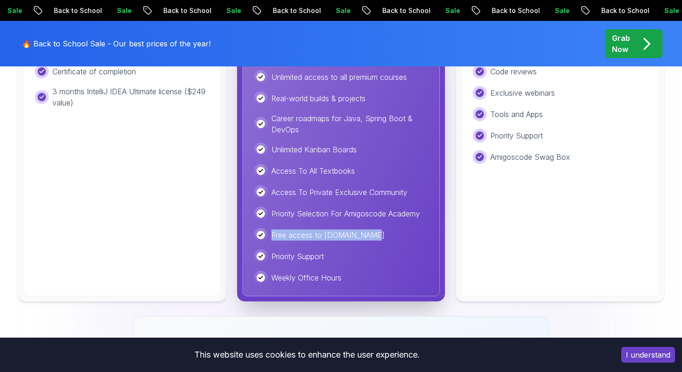
drag, startPoint x: 271, startPoint y: 237, endPoint x: 385, endPoint y: 237, distance: 113.7
click at [385, 237] on div "Free access to [DOMAIN_NAME]" at bounding box center [341, 235] width 175 height 14
click at [336, 261] on div "Priority Support" at bounding box center [341, 256] width 175 height 14
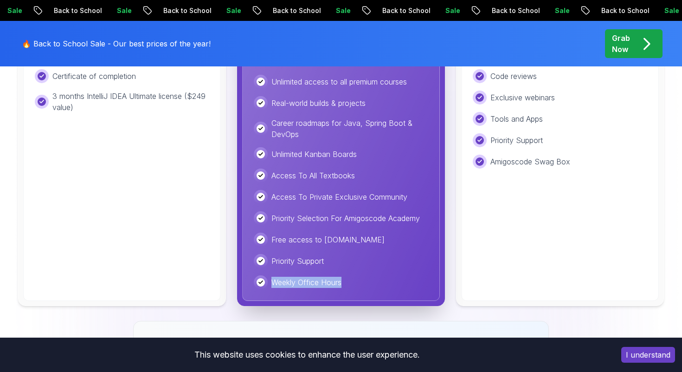
drag, startPoint x: 274, startPoint y: 282, endPoint x: 347, endPoint y: 282, distance: 72.4
click at [347, 282] on div "Weekly Office Hours" at bounding box center [341, 282] width 175 height 14
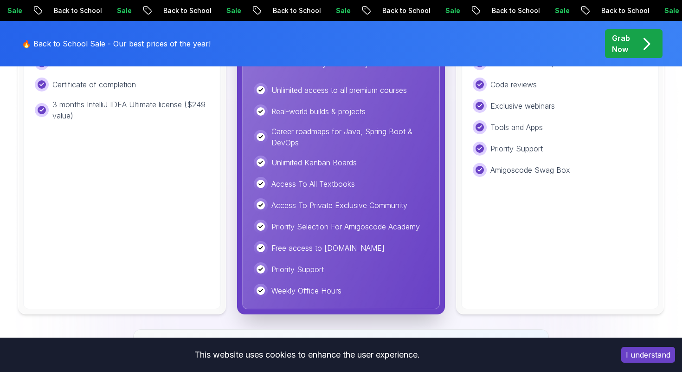
scroll to position [461, 0]
click at [299, 272] on p "Priority Support" at bounding box center [298, 269] width 52 height 11
copy p "Support"
click at [301, 246] on p "Free access to [DOMAIN_NAME]" at bounding box center [328, 248] width 113 height 11
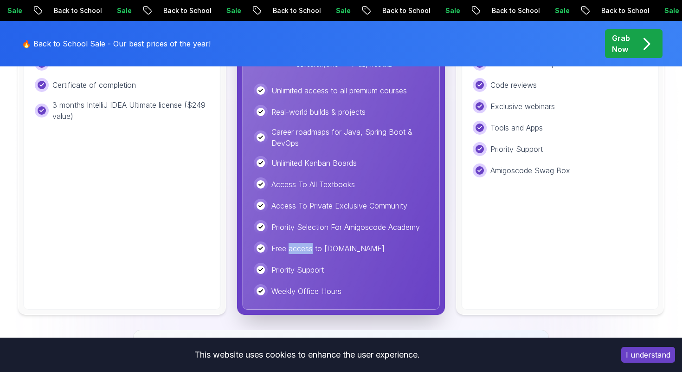
click at [301, 246] on p "Free access to [DOMAIN_NAME]" at bounding box center [328, 248] width 113 height 11
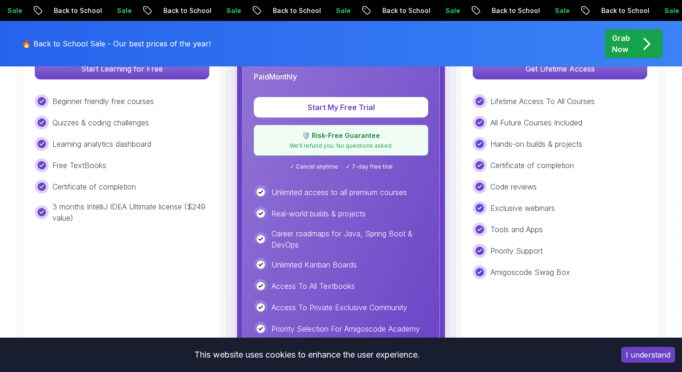
scroll to position [349, 0]
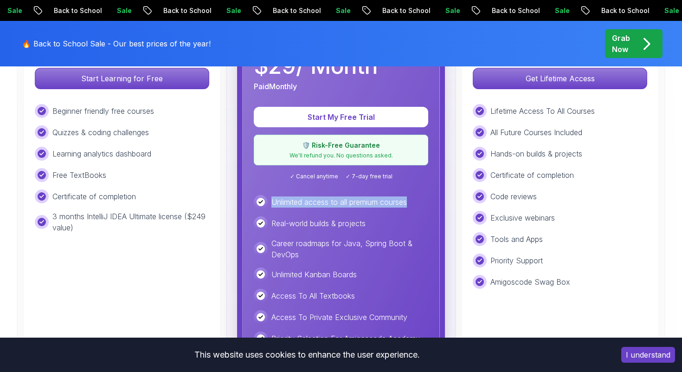
drag, startPoint x: 273, startPoint y: 205, endPoint x: 414, endPoint y: 205, distance: 141.6
click at [414, 205] on div "Unlimited access to all premium courses" at bounding box center [341, 202] width 175 height 14
copy p "Unlimited access to all premium courses"
click at [317, 221] on p "Real-world builds & projects" at bounding box center [319, 223] width 94 height 11
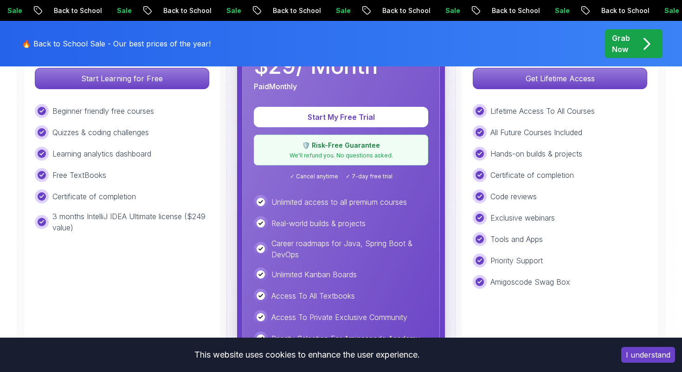
click at [299, 246] on p "Career roadmaps for Java, Spring Boot & DevOps" at bounding box center [350, 249] width 157 height 22
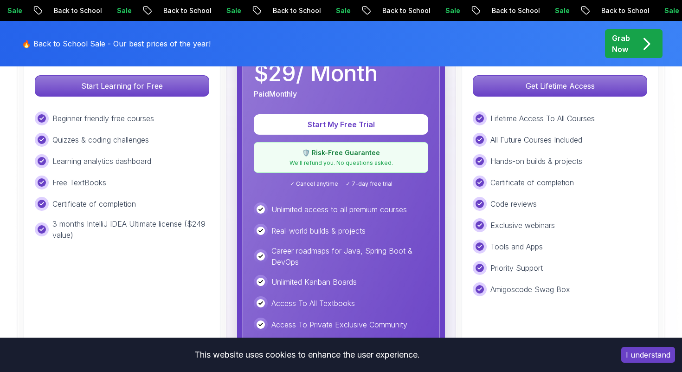
scroll to position [342, 0]
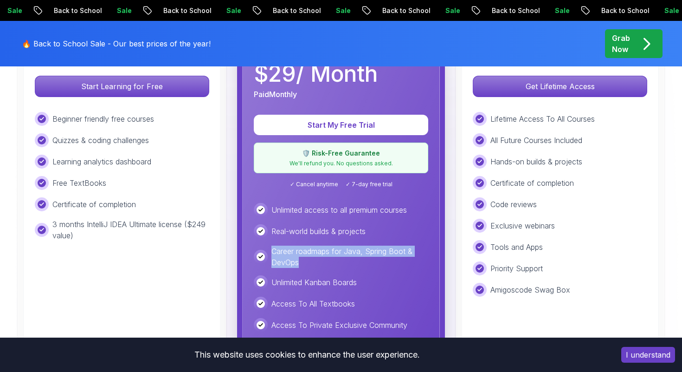
drag, startPoint x: 268, startPoint y: 252, endPoint x: 298, endPoint y: 262, distance: 31.6
click at [298, 262] on div "Career roadmaps for Java, Spring Boot & DevOps" at bounding box center [341, 257] width 175 height 22
click at [310, 264] on p "Career roadmaps for Java, Spring Boot & DevOps" at bounding box center [350, 257] width 157 height 22
drag, startPoint x: 306, startPoint y: 264, endPoint x: 273, endPoint y: 252, distance: 34.7
click at [273, 252] on p "Career roadmaps for Java, Spring Boot & DevOps" at bounding box center [350, 257] width 157 height 22
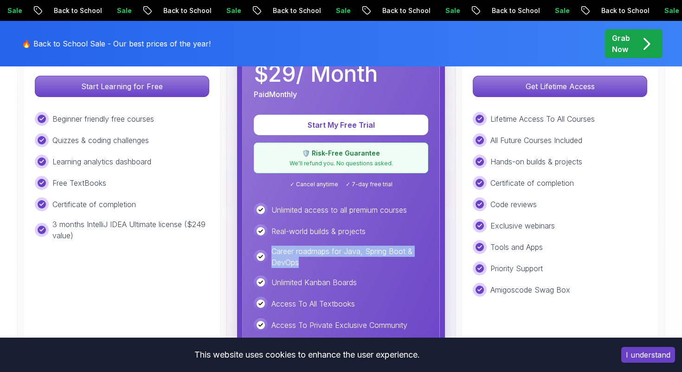
copy p "Career roadmaps for Java, Spring Boot & DevOps"
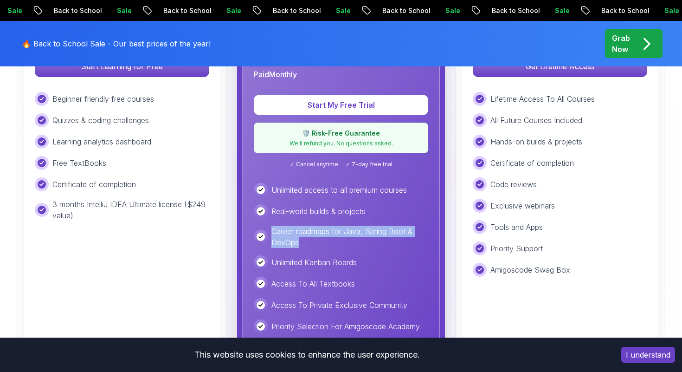
scroll to position [373, 0]
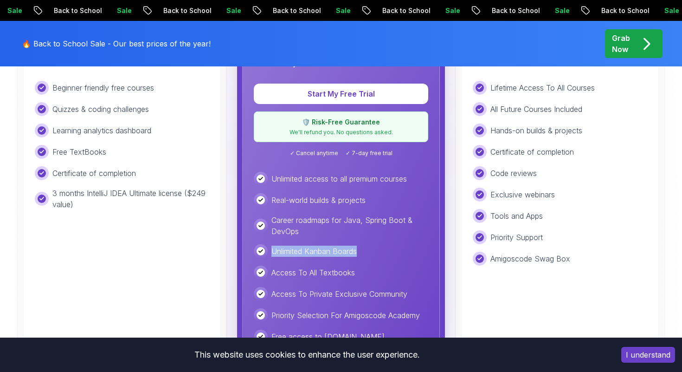
drag, startPoint x: 272, startPoint y: 252, endPoint x: 401, endPoint y: 252, distance: 129.0
click at [401, 252] on div "Unlimited Kanban Boards" at bounding box center [341, 251] width 175 height 14
copy p "Unlimited Kanban Boards"
drag, startPoint x: 274, startPoint y: 272, endPoint x: 388, endPoint y: 272, distance: 114.2
click at [388, 272] on div "Access To All Textbooks" at bounding box center [341, 272] width 175 height 14
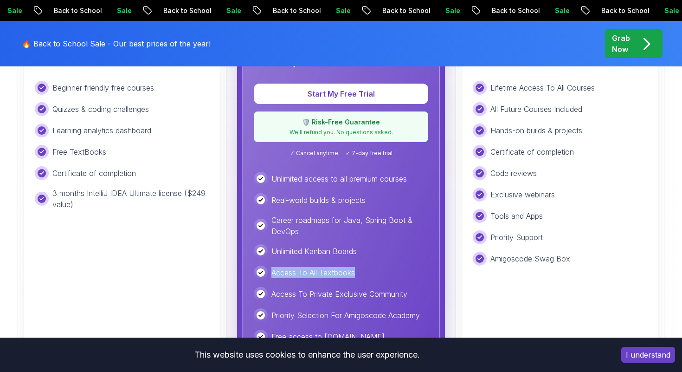
click at [388, 272] on div "Access To All Textbooks" at bounding box center [341, 272] width 175 height 14
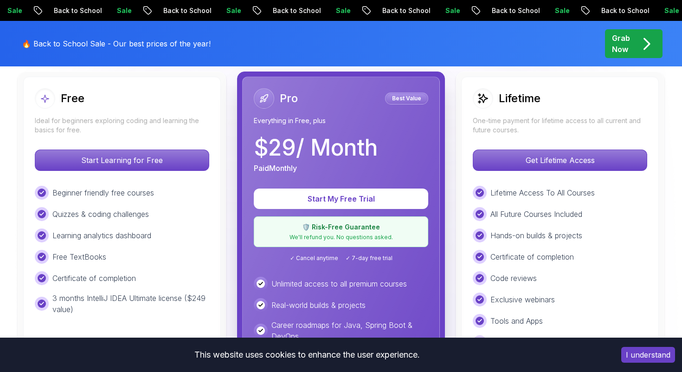
scroll to position [250, 0]
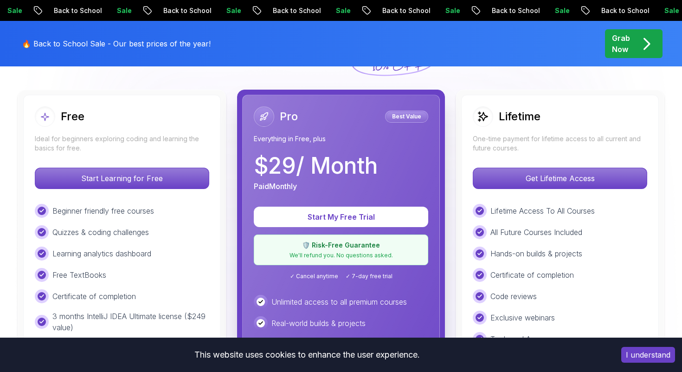
drag, startPoint x: 256, startPoint y: 162, endPoint x: 390, endPoint y: 162, distance: 133.7
click at [390, 162] on div "$ 29 / Month Paid Monthly" at bounding box center [341, 173] width 175 height 37
copy p "$ 29 / Month"
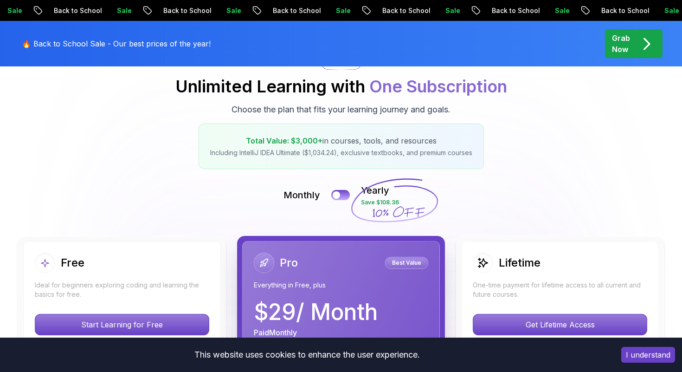
scroll to position [0, 0]
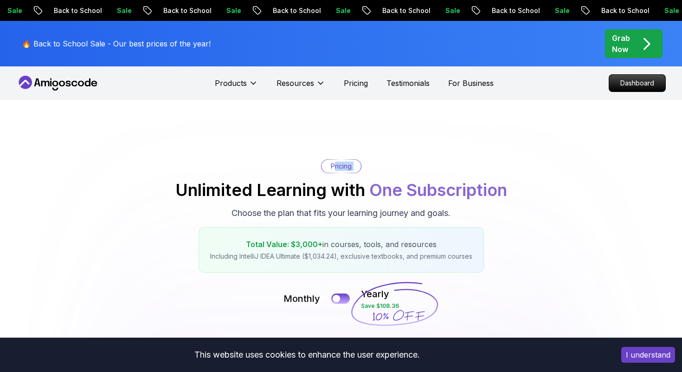
drag, startPoint x: 333, startPoint y: 167, endPoint x: 385, endPoint y: 167, distance: 52.0
click at [384, 167] on div "Pricing Unlimited Learning with One Subscription Choose the plan that fits your…" at bounding box center [341, 215] width 650 height 113
click at [293, 229] on div "Total Value: $3,000+ in courses, tools, and resources Including IntelliJ IDEA U…" at bounding box center [341, 249] width 285 height 45
drag, startPoint x: 293, startPoint y: 243, endPoint x: 375, endPoint y: 234, distance: 83.1
click at [375, 234] on div "Total Value: $3,000+ in courses, tools, and resources Including IntelliJ IDEA U…" at bounding box center [341, 249] width 285 height 45
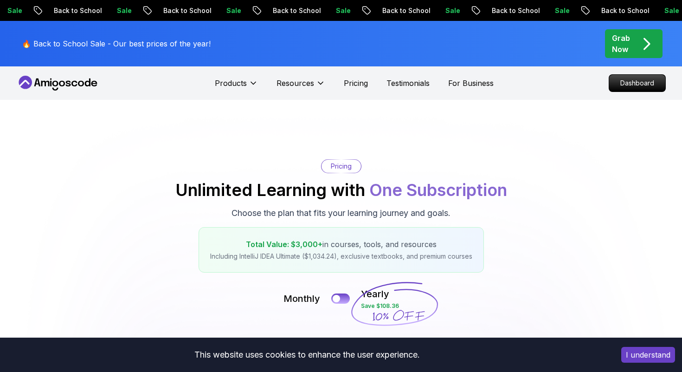
click at [337, 258] on p "Including IntelliJ IDEA Ultimate ($1,034.24), exclusive textbooks, and premium …" at bounding box center [341, 256] width 262 height 9
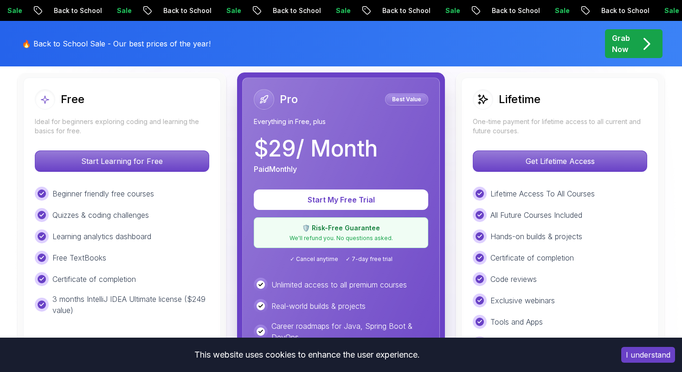
scroll to position [319, 0]
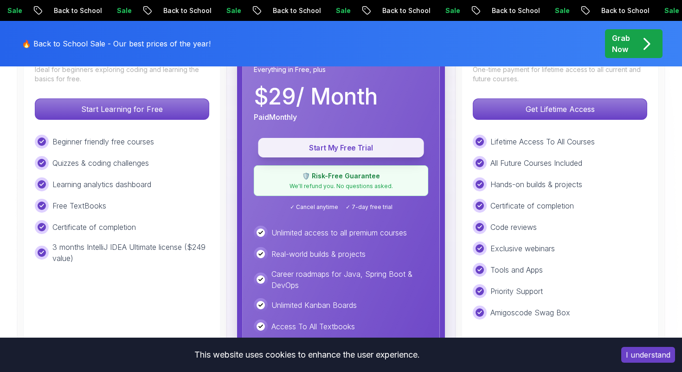
click at [340, 153] on button "Start My Free Trial" at bounding box center [341, 147] width 166 height 19
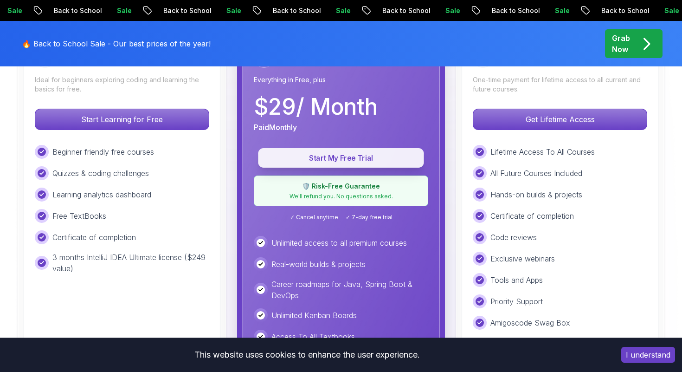
scroll to position [307, 0]
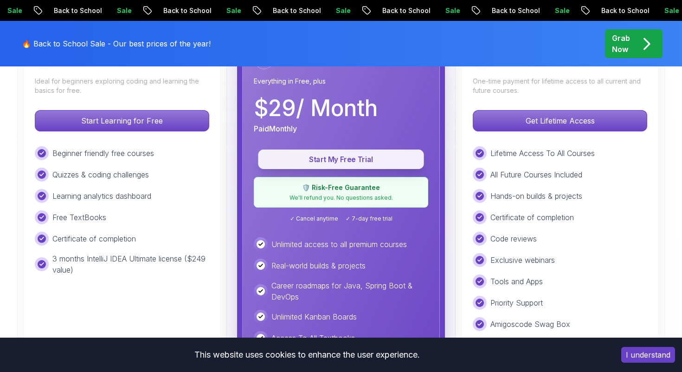
click at [331, 156] on p "Start My Free Trial" at bounding box center [341, 159] width 145 height 11
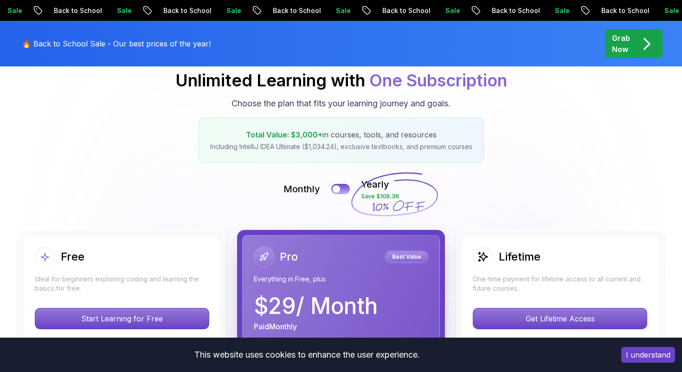
scroll to position [0, 0]
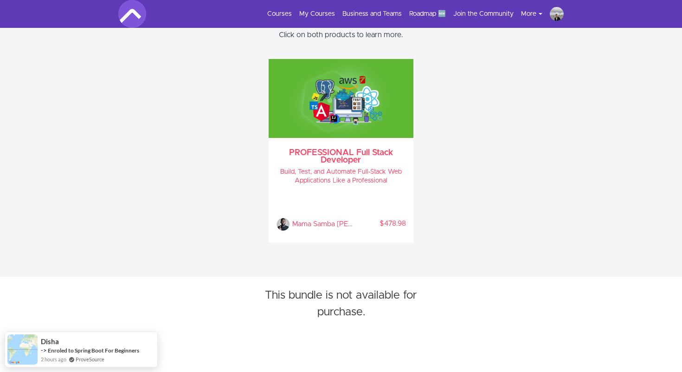
scroll to position [404, 0]
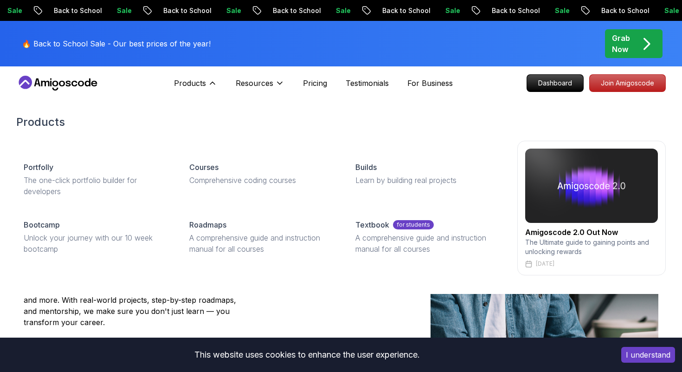
click at [211, 164] on p "Courses" at bounding box center [203, 167] width 29 height 11
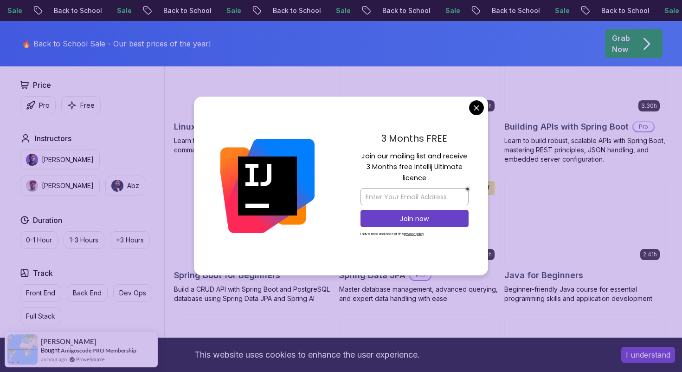
scroll to position [313, 0]
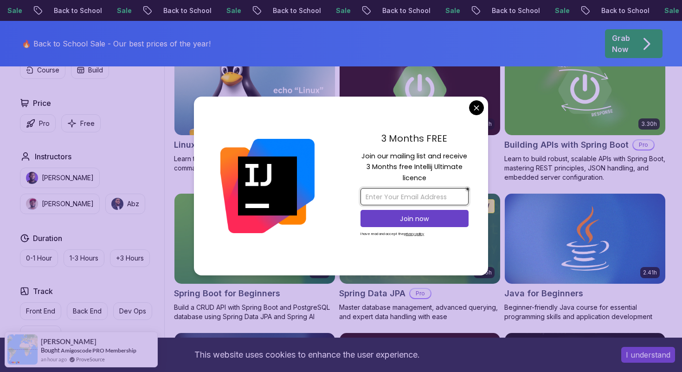
click at [411, 194] on input "email" at bounding box center [415, 196] width 108 height 17
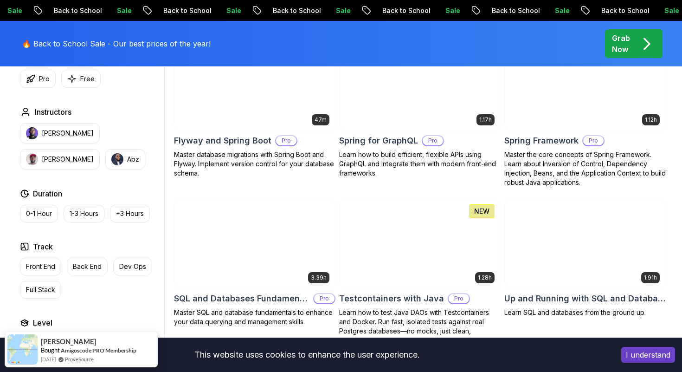
scroll to position [2386, 0]
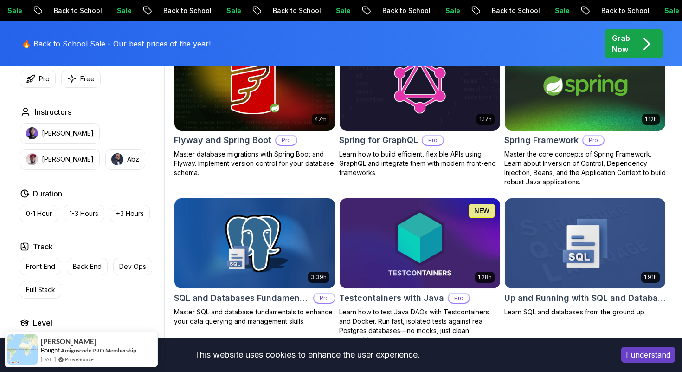
click at [245, 134] on h2 "Flyway and Spring Boot" at bounding box center [222, 140] width 97 height 13
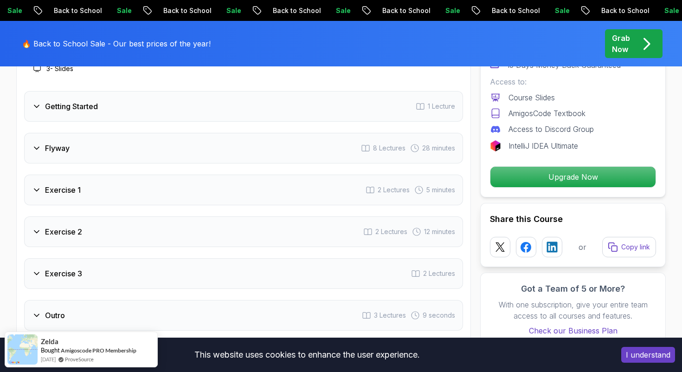
scroll to position [1269, 0]
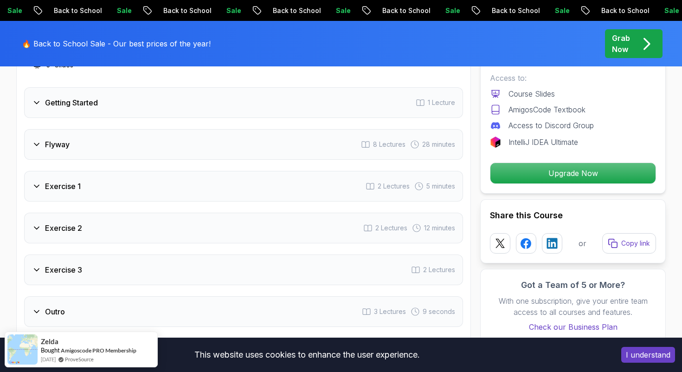
click at [207, 220] on div "Exercise 2 2 Lectures 12 minutes" at bounding box center [243, 228] width 439 height 31
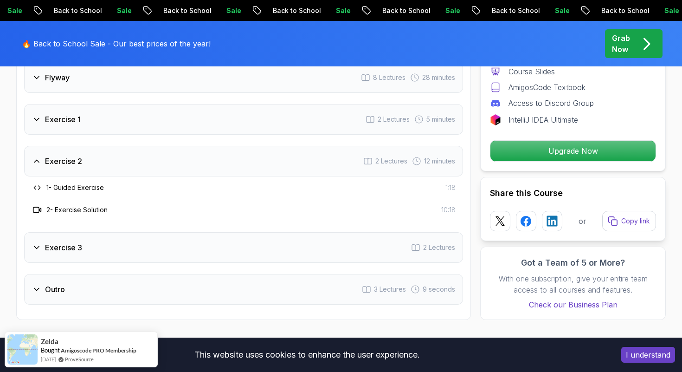
click at [110, 243] on div "Exercise 3 2 Lectures" at bounding box center [243, 247] width 439 height 31
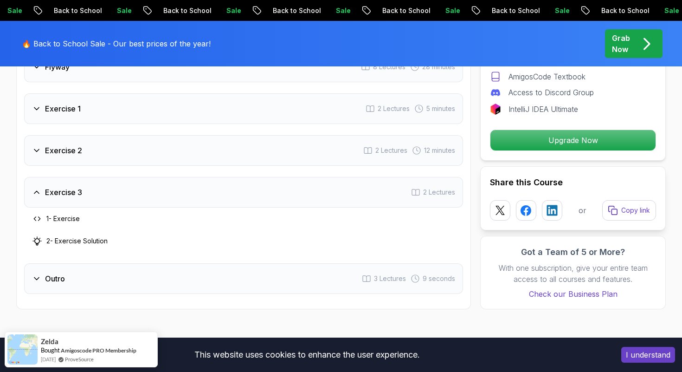
scroll to position [1285, 0]
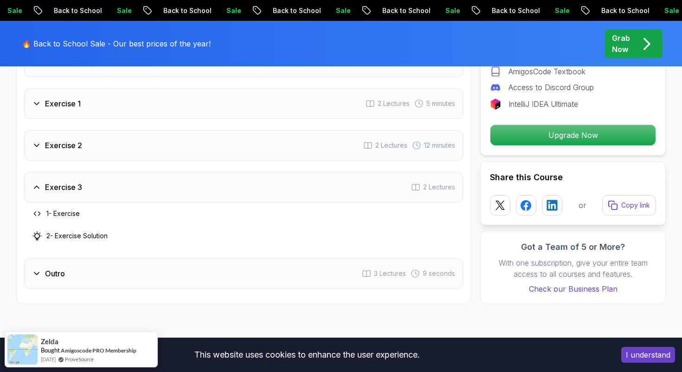
click at [95, 285] on div "Outro 3 Lectures 9 seconds" at bounding box center [243, 273] width 439 height 31
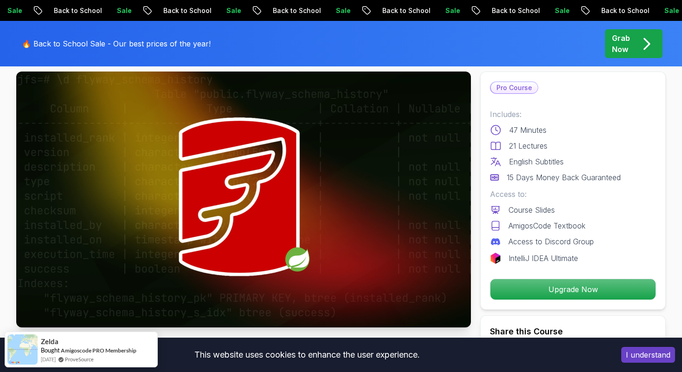
scroll to position [0, 0]
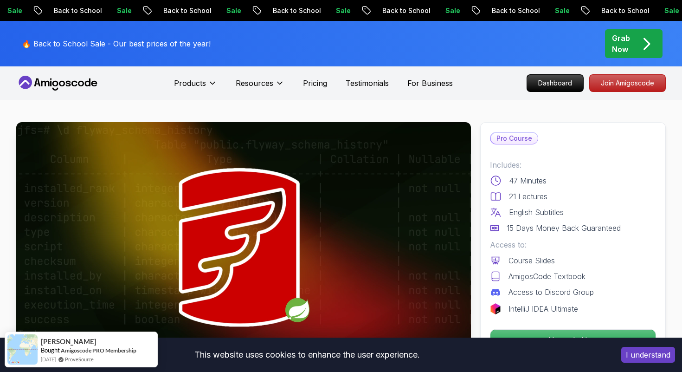
click at [628, 43] on p "Grab Now" at bounding box center [621, 43] width 18 height 22
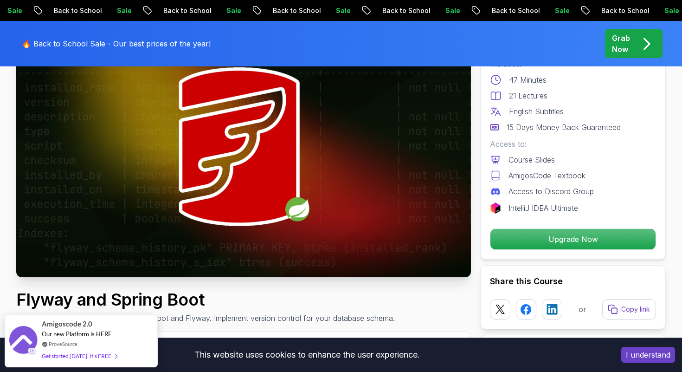
scroll to position [101, 0]
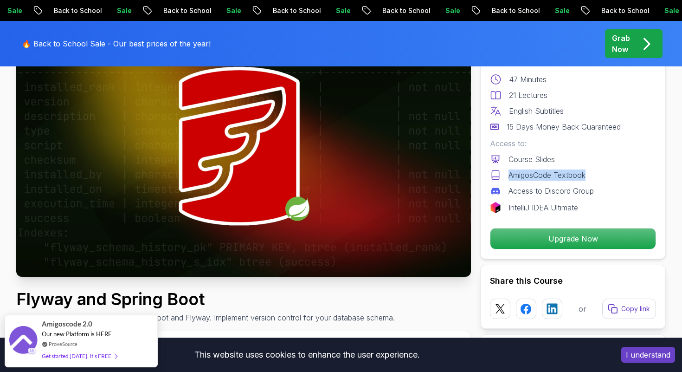
drag, startPoint x: 506, startPoint y: 174, endPoint x: 638, endPoint y: 174, distance: 132.3
click at [638, 174] on div "AmigosCode Textbook" at bounding box center [573, 174] width 166 height 11
click at [334, 220] on img at bounding box center [243, 149] width 455 height 256
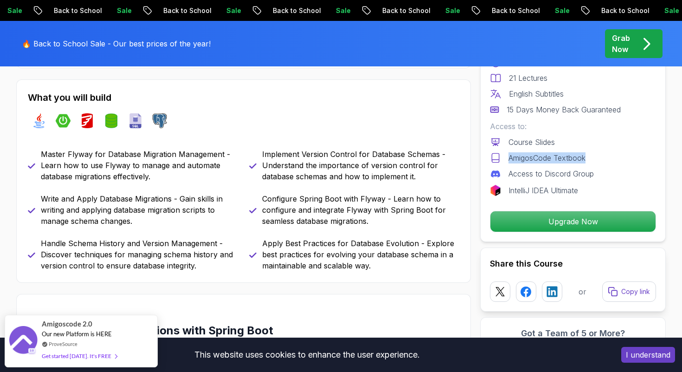
scroll to position [394, 0]
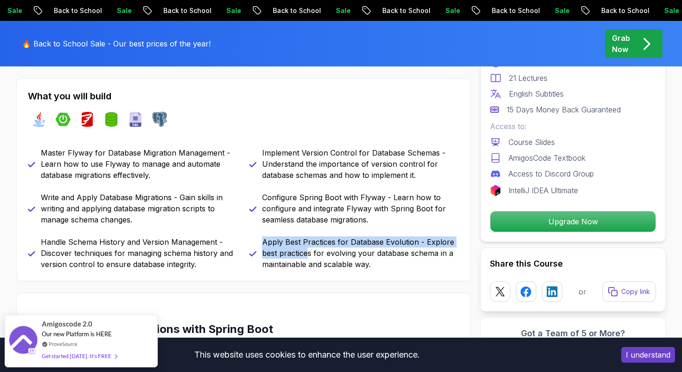
drag, startPoint x: 261, startPoint y: 240, endPoint x: 311, endPoint y: 272, distance: 59.0
click at [315, 270] on div "What you will build java spring-boot flyway spring-data-jpa sql postgres Master…" at bounding box center [243, 179] width 455 height 203
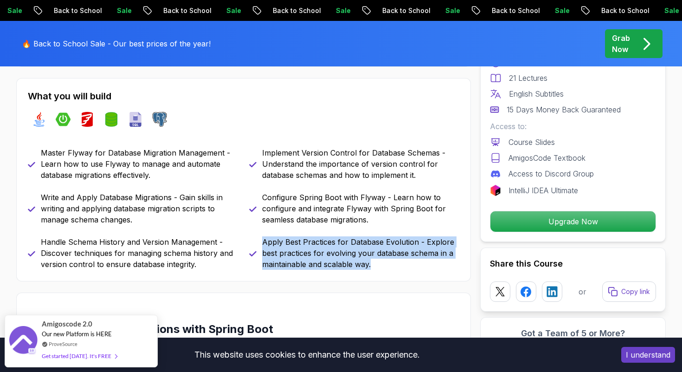
click at [383, 221] on p "Configure Spring Boot with Flyway - Learn how to configure and integrate Flyway…" at bounding box center [360, 208] width 197 height 33
